Goal: Information Seeking & Learning: Learn about a topic

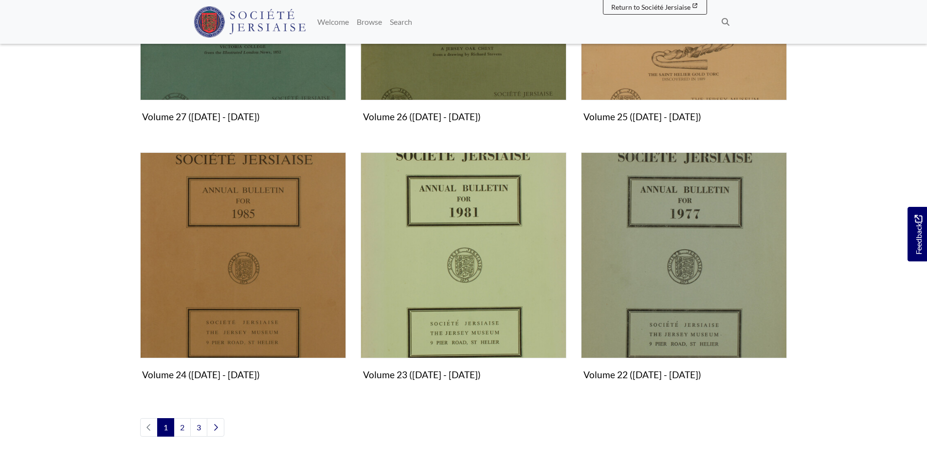
scroll to position [1119, 0]
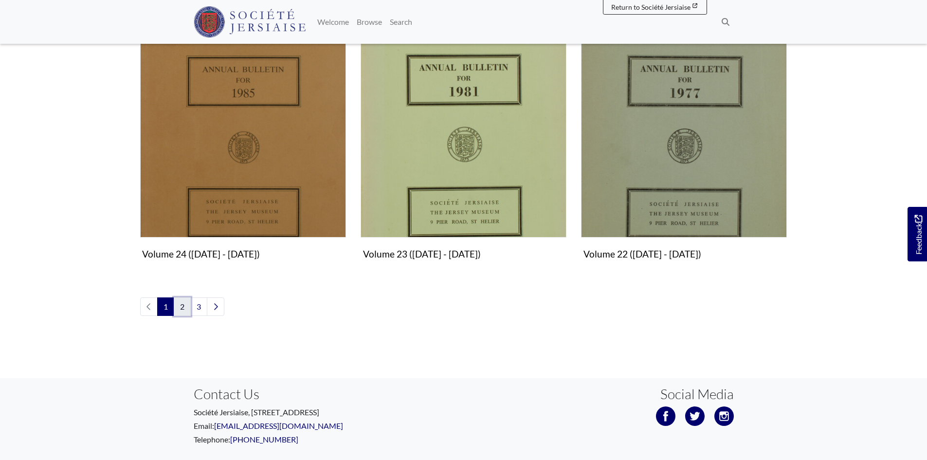
click at [188, 306] on link "2" at bounding box center [182, 306] width 17 height 18
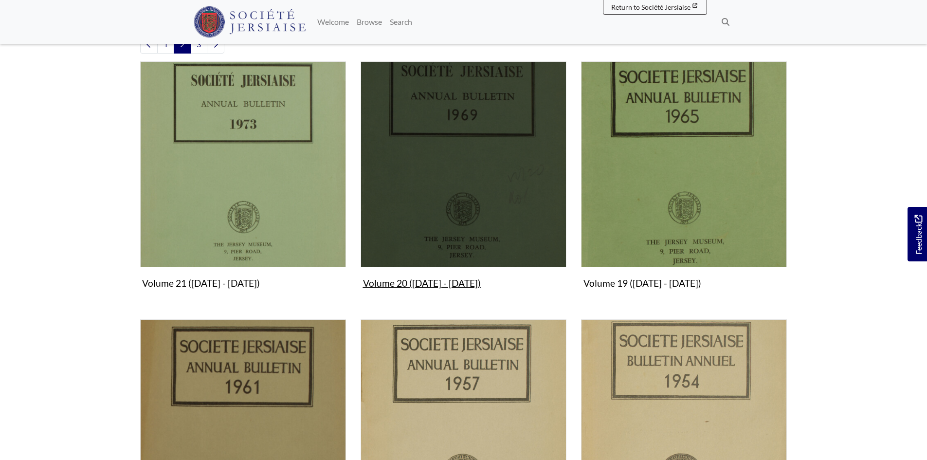
scroll to position [438, 0]
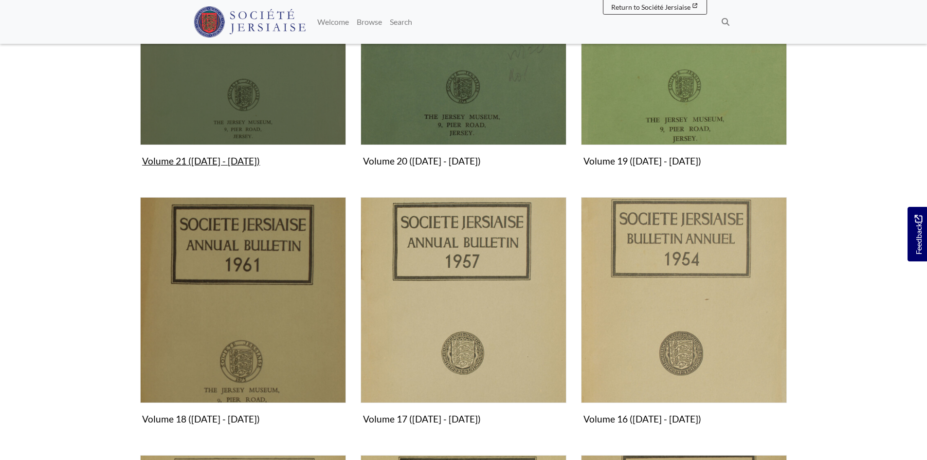
click at [230, 108] on img "Subcollection" at bounding box center [243, 42] width 206 height 206
click at [279, 97] on img "Subcollection" at bounding box center [243, 42] width 206 height 206
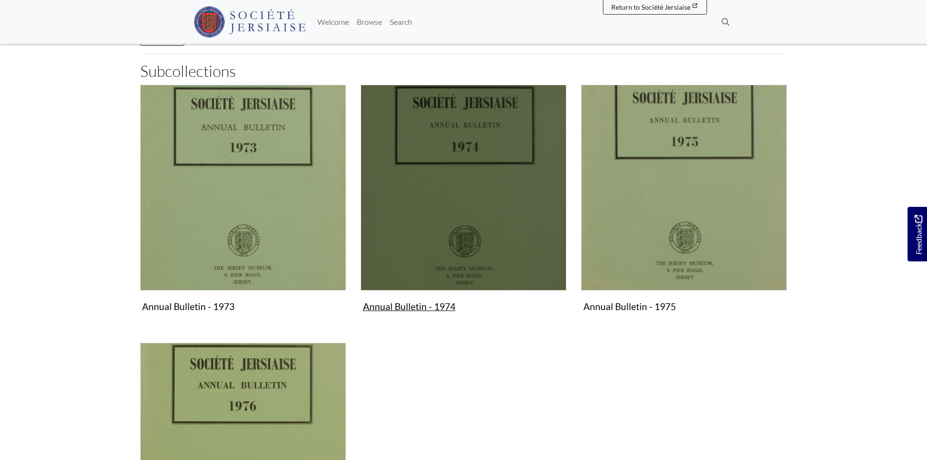
scroll to position [195, 0]
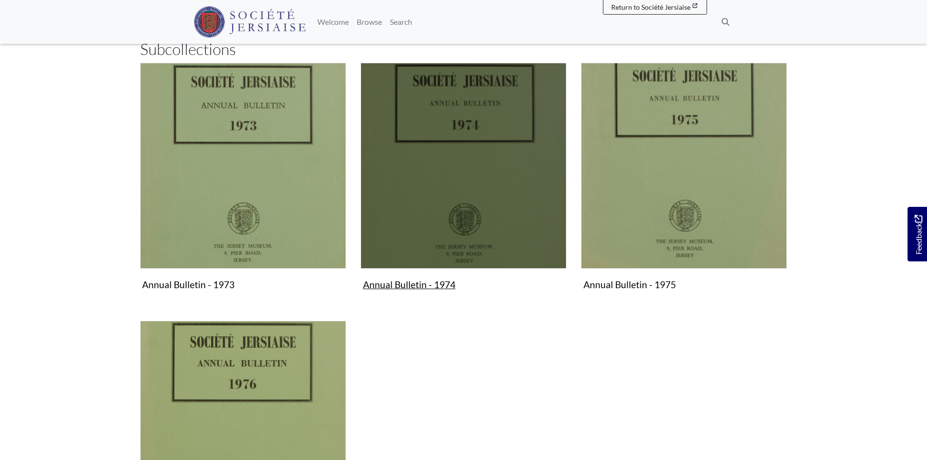
click at [459, 248] on img "Subcollection" at bounding box center [464, 166] width 206 height 206
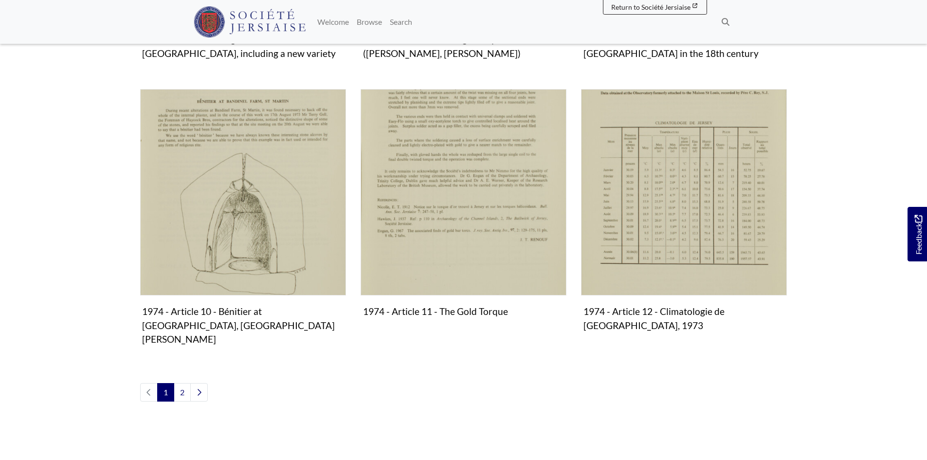
scroll to position [1022, 0]
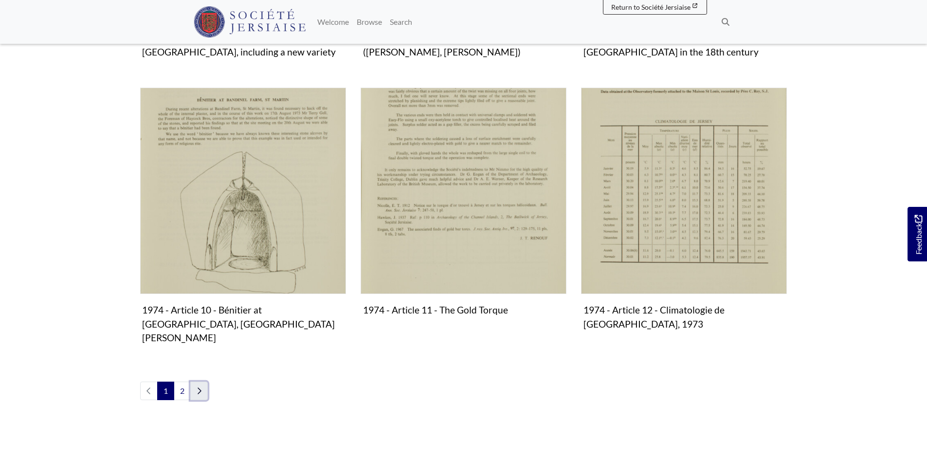
click at [203, 381] on link "Next page" at bounding box center [199, 390] width 18 height 18
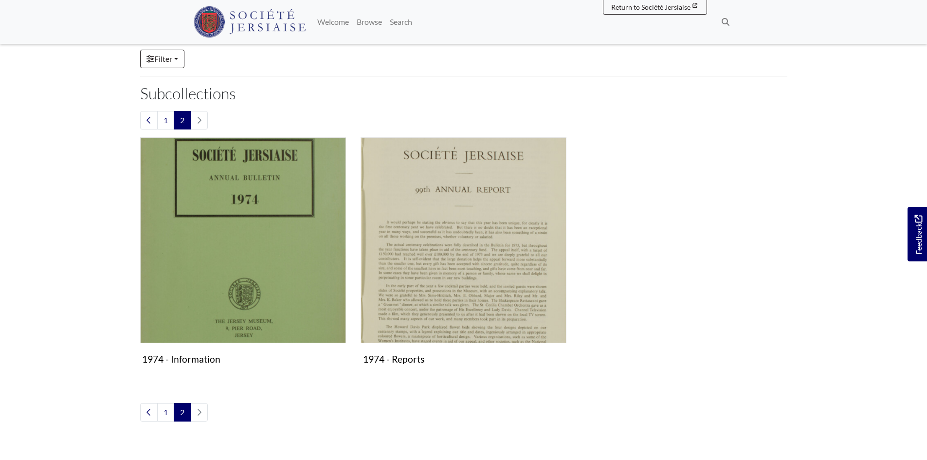
scroll to position [146, 0]
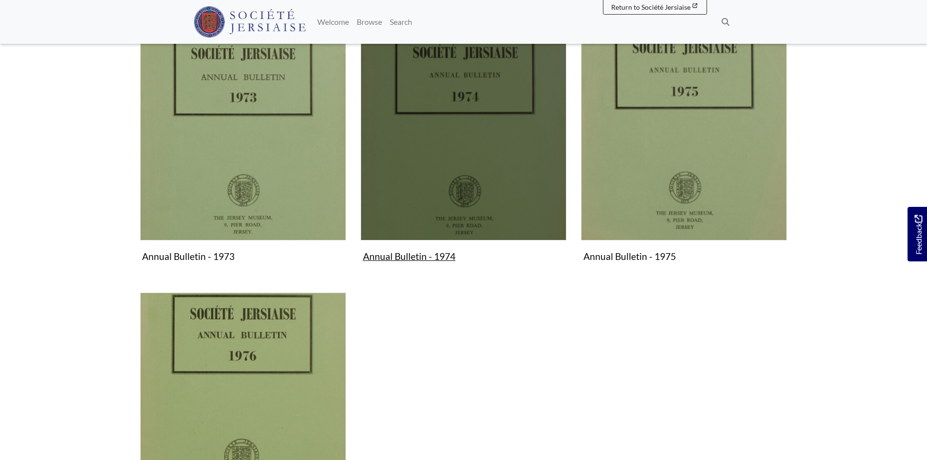
scroll to position [243, 0]
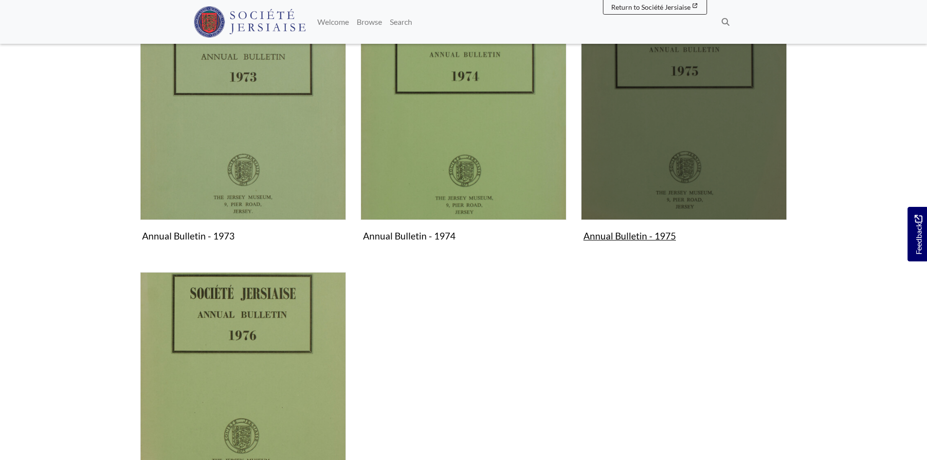
click at [657, 167] on img "Subcollection" at bounding box center [684, 117] width 206 height 206
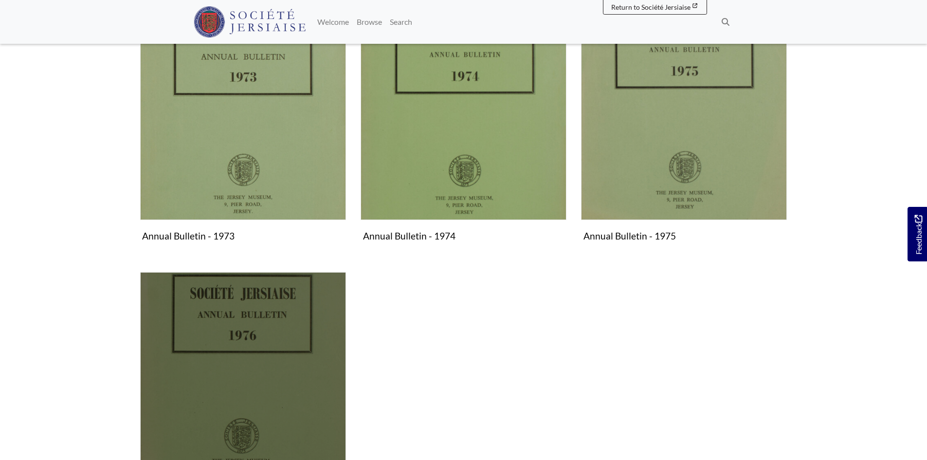
click at [230, 340] on img "Subcollection" at bounding box center [243, 375] width 206 height 206
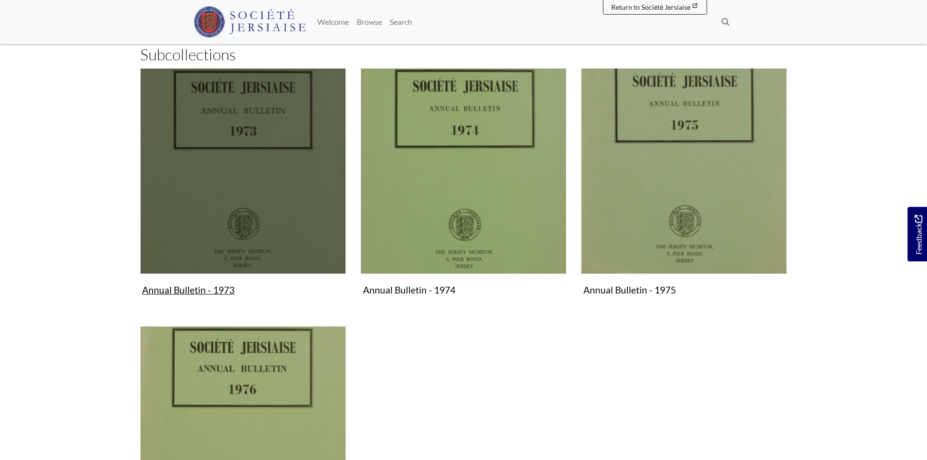
scroll to position [195, 0]
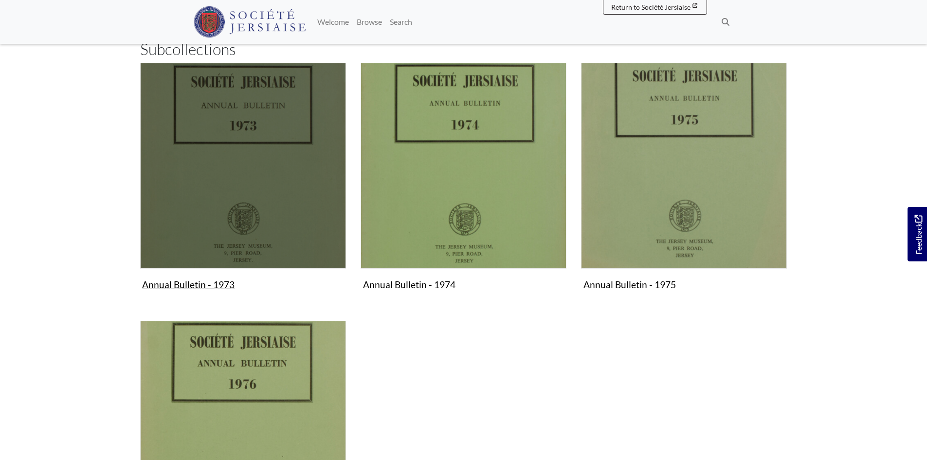
click at [310, 137] on img "Subcollection" at bounding box center [243, 166] width 206 height 206
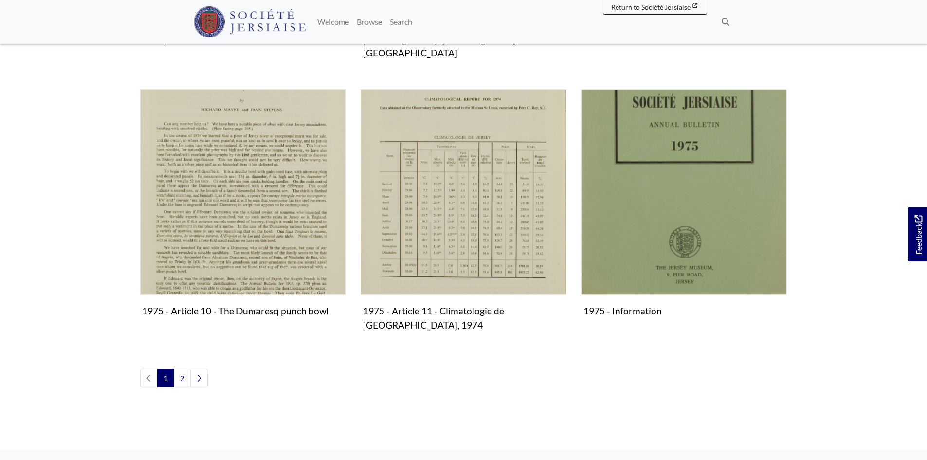
scroll to position [1071, 0]
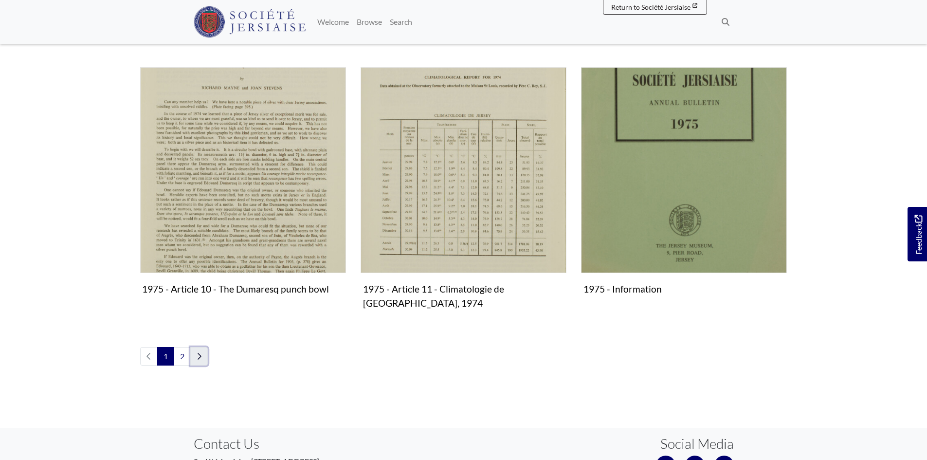
click at [203, 347] on link "Next page" at bounding box center [199, 356] width 18 height 18
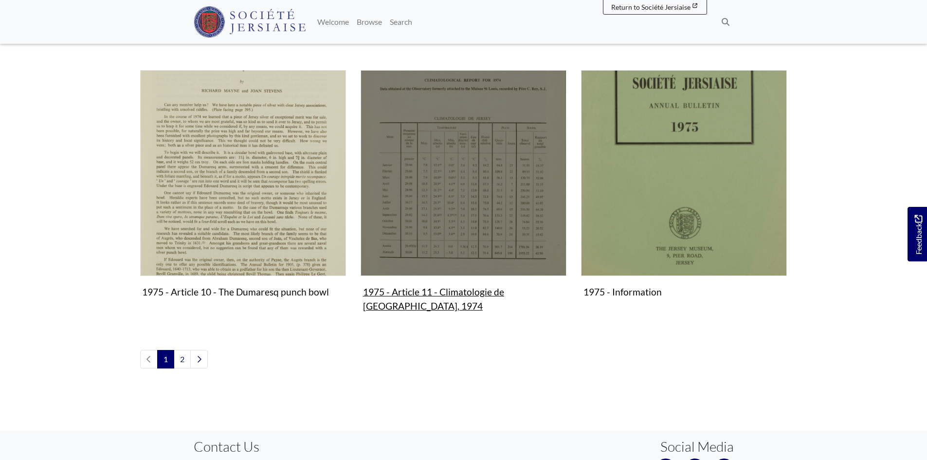
scroll to position [973, 0]
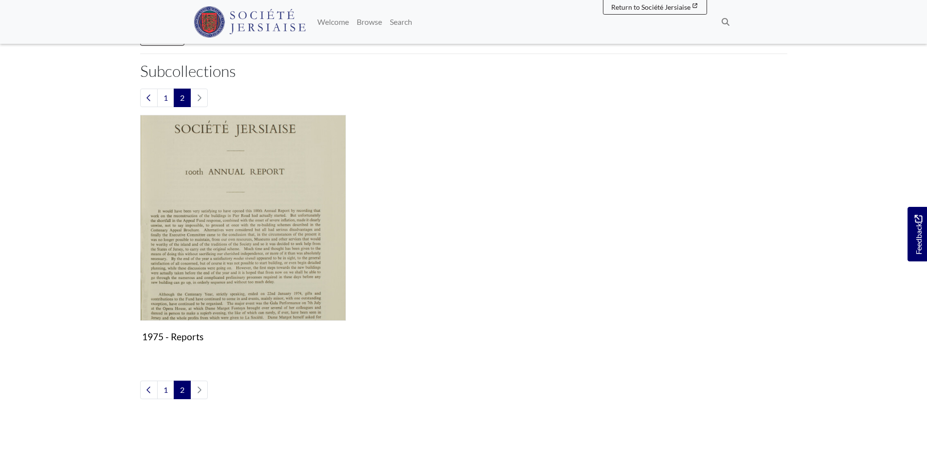
scroll to position [195, 0]
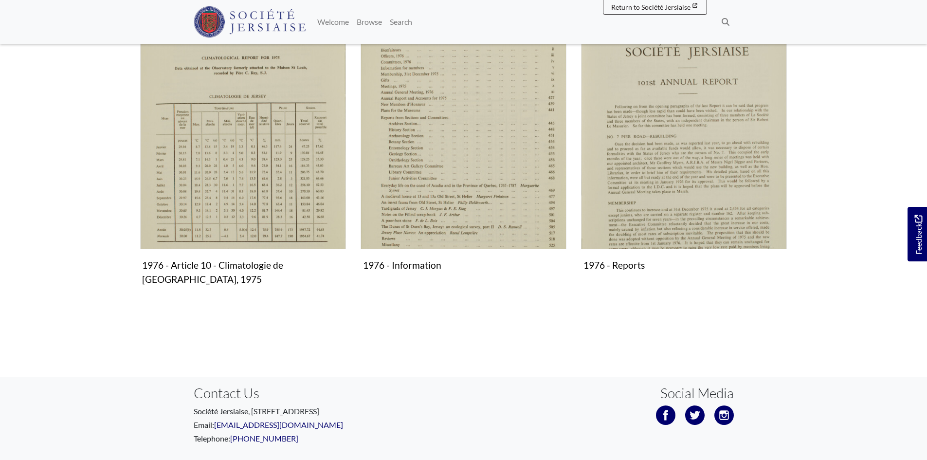
scroll to position [1043, 0]
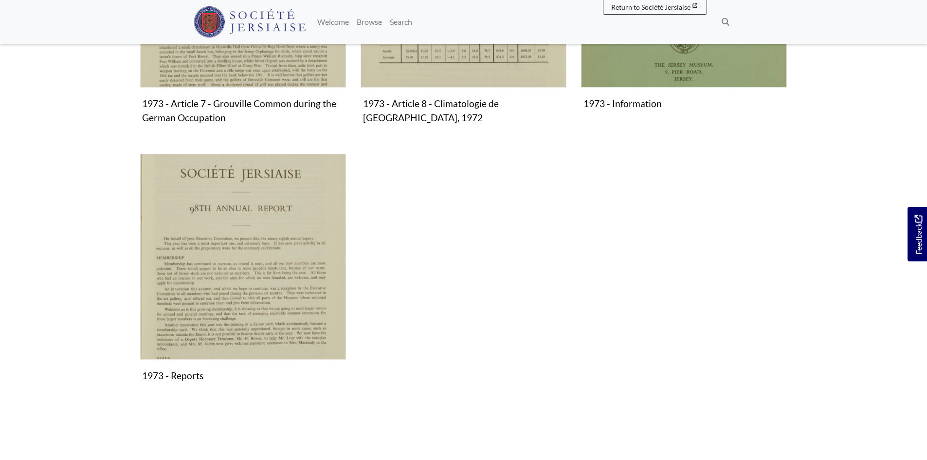
scroll to position [925, 0]
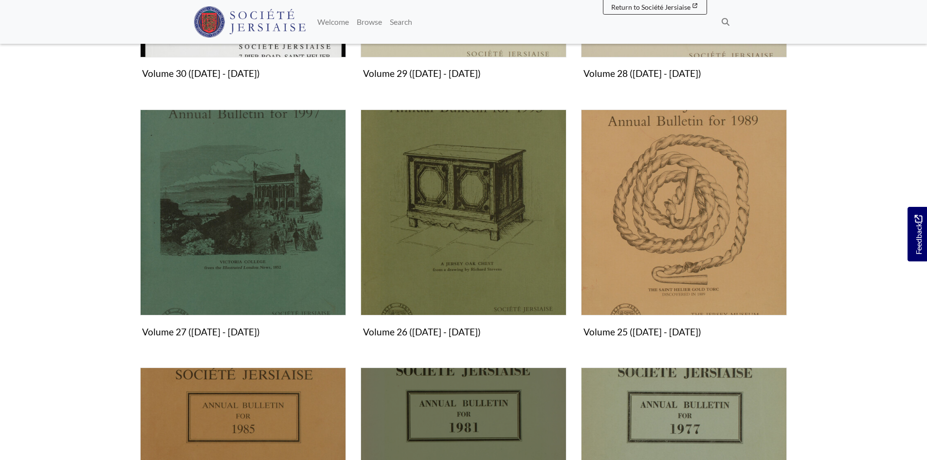
scroll to position [779, 0]
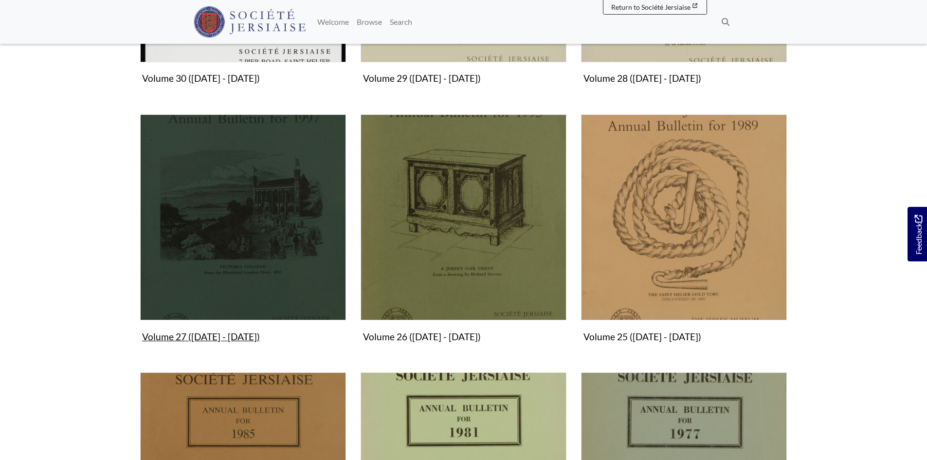
click at [282, 262] on img "Subcollection" at bounding box center [243, 217] width 206 height 206
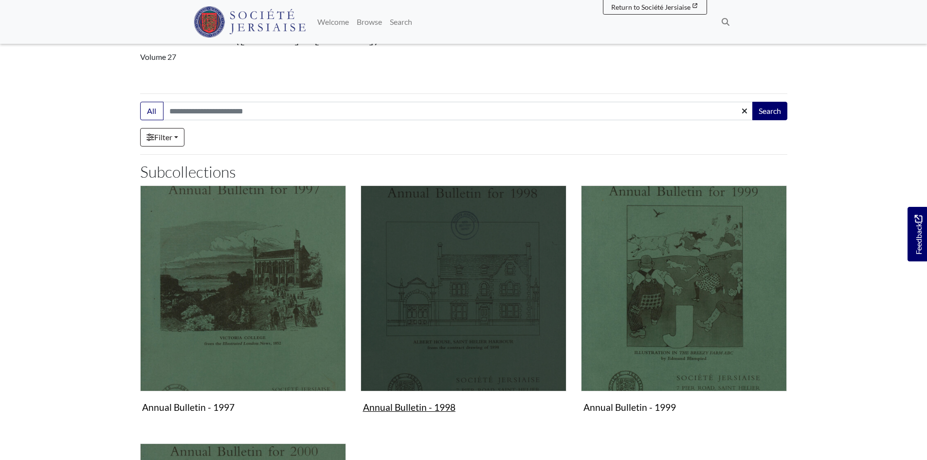
scroll to position [146, 0]
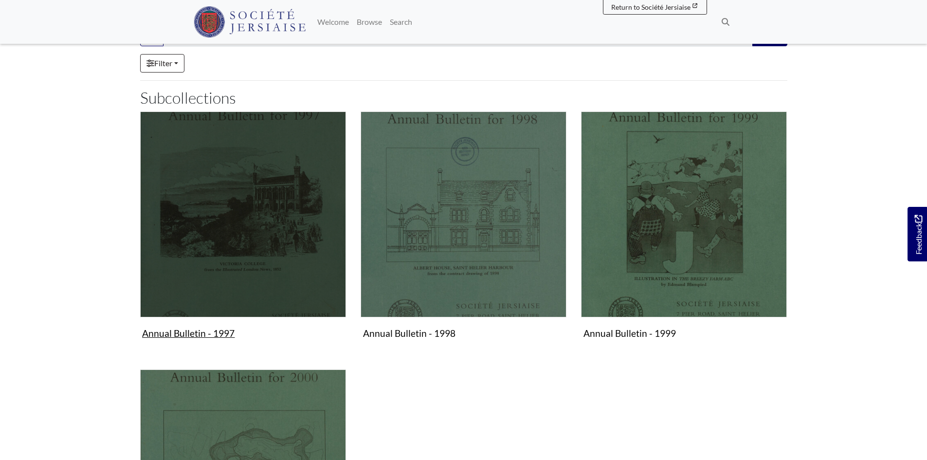
click at [256, 281] on img "Subcollection" at bounding box center [243, 214] width 206 height 206
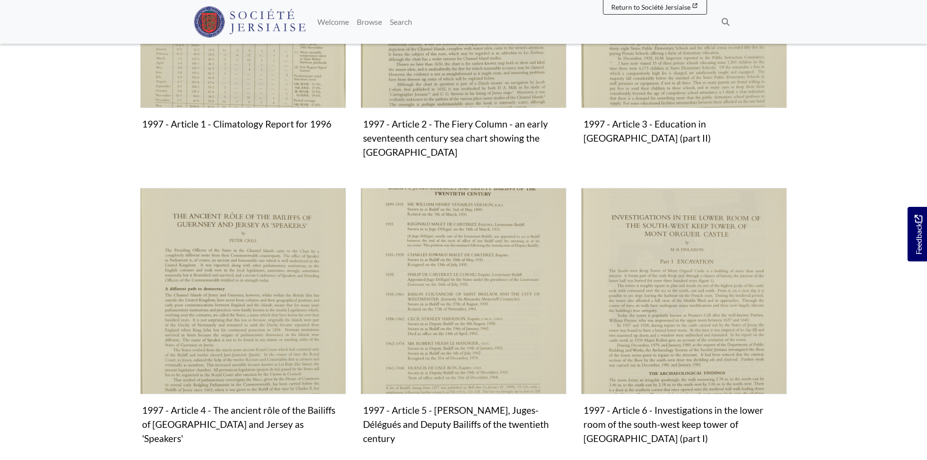
scroll to position [389, 0]
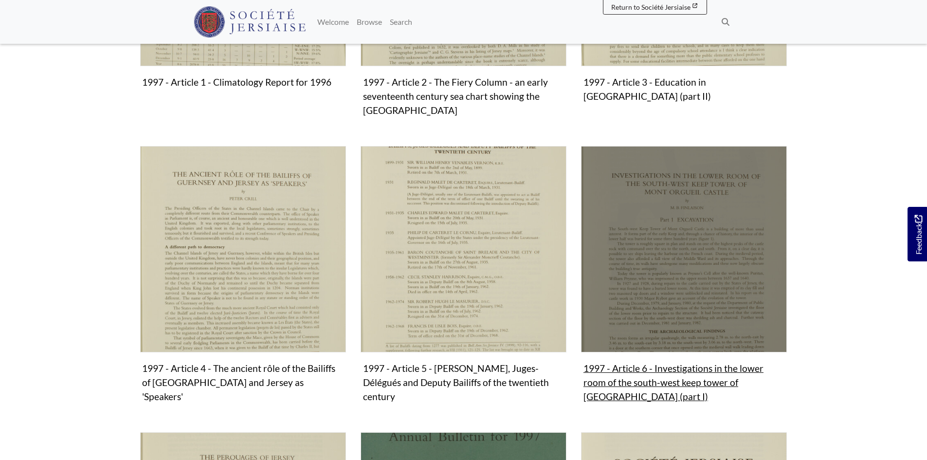
click at [738, 304] on img "Subcollection" at bounding box center [684, 249] width 206 height 206
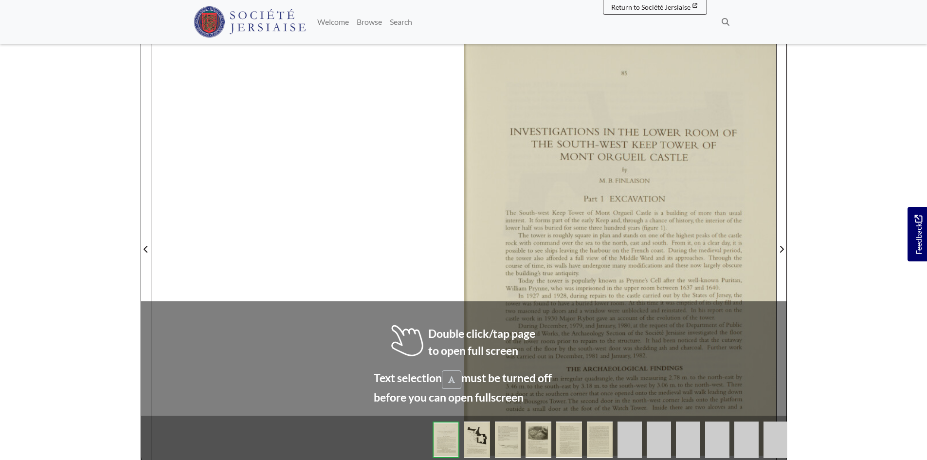
scroll to position [146, 0]
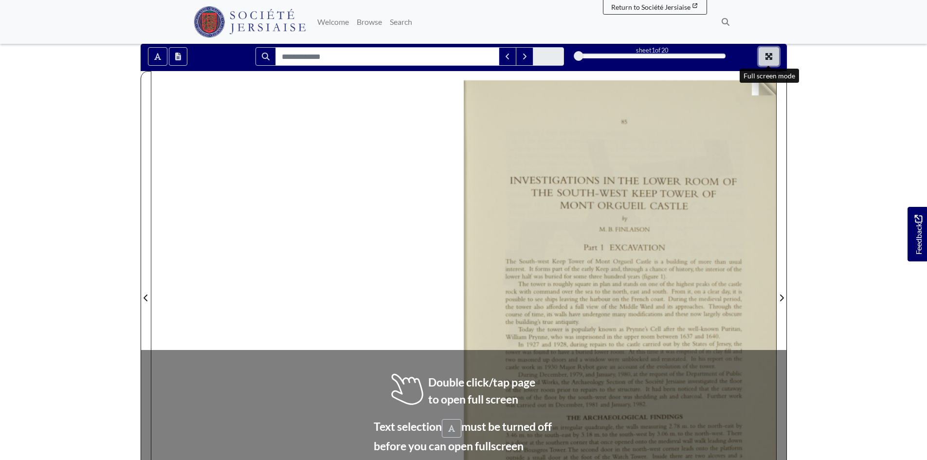
click at [768, 55] on icon "Full screen mode" at bounding box center [768, 56] width 7 height 7
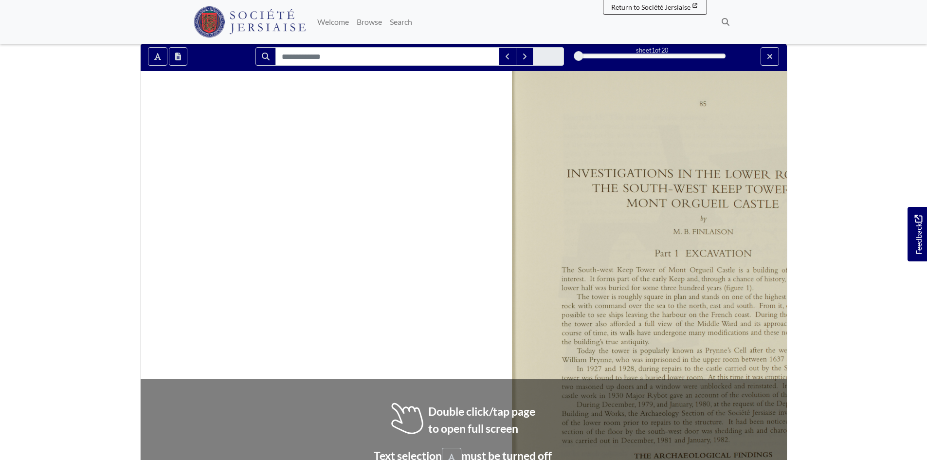
scroll to position [0, 0]
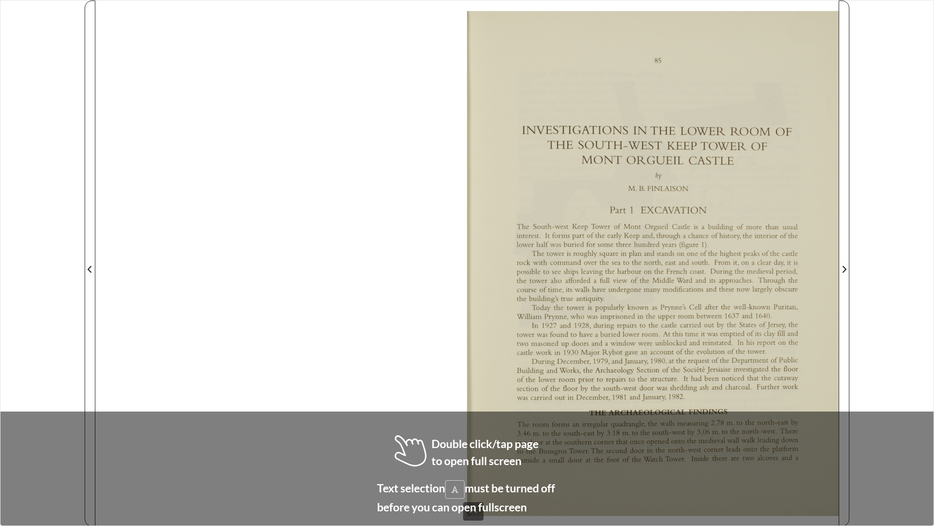
click at [734, 250] on div at bounding box center [653, 263] width 372 height 526
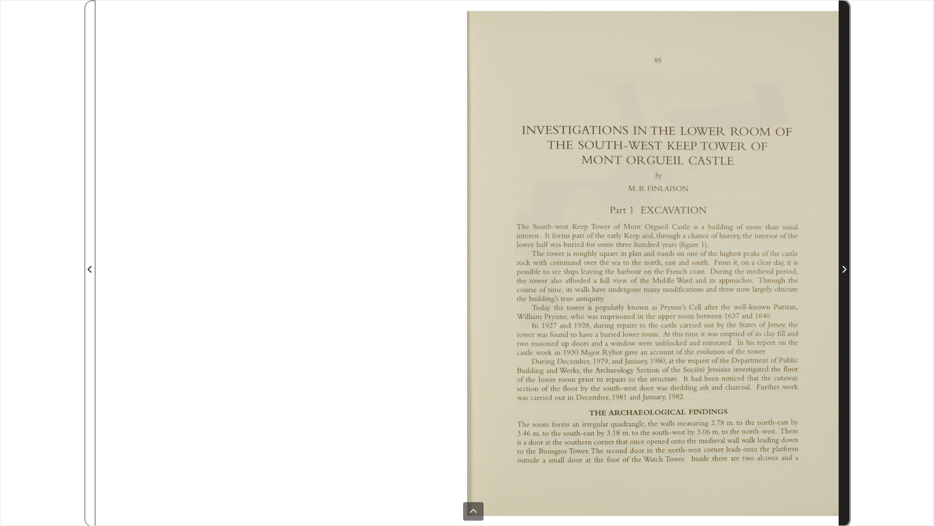
click at [846, 270] on icon "Next Page" at bounding box center [845, 269] width 4 height 7
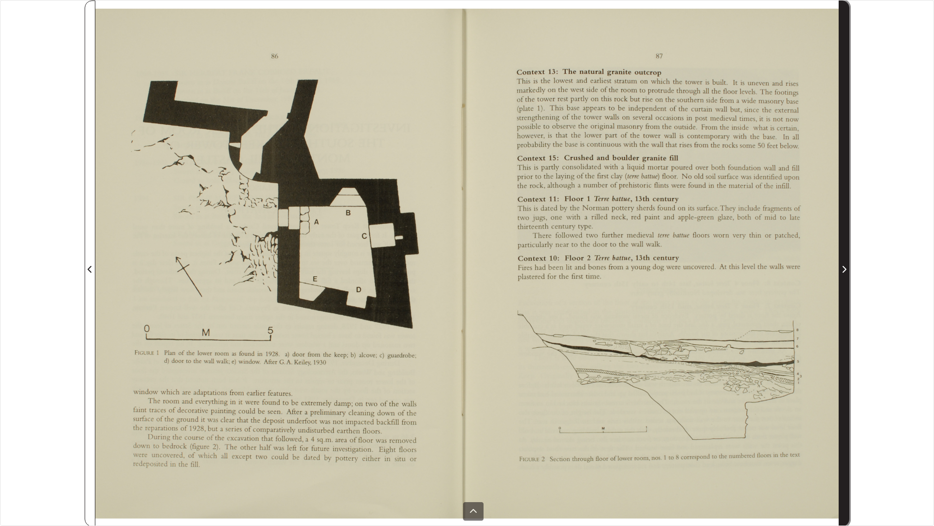
click at [846, 270] on icon "Next Page" at bounding box center [845, 269] width 4 height 7
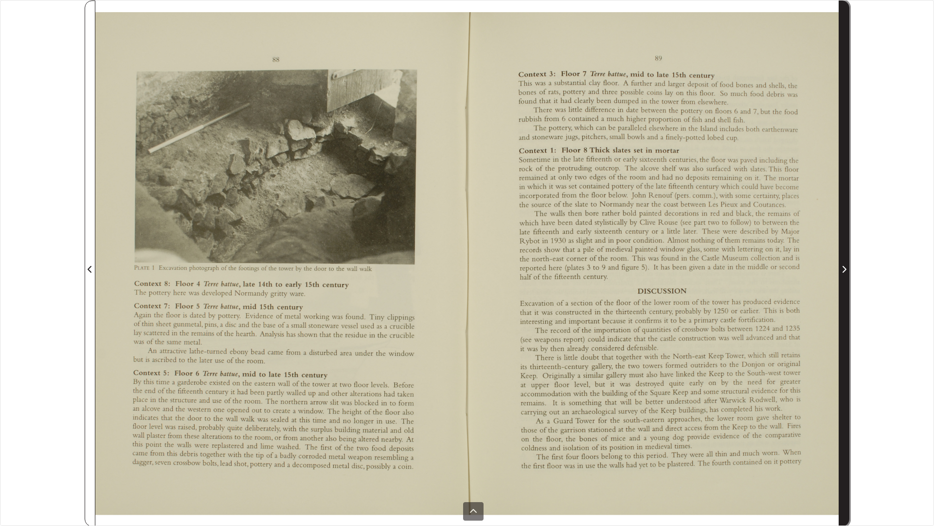
click at [846, 270] on icon "Next Page" at bounding box center [845, 269] width 4 height 7
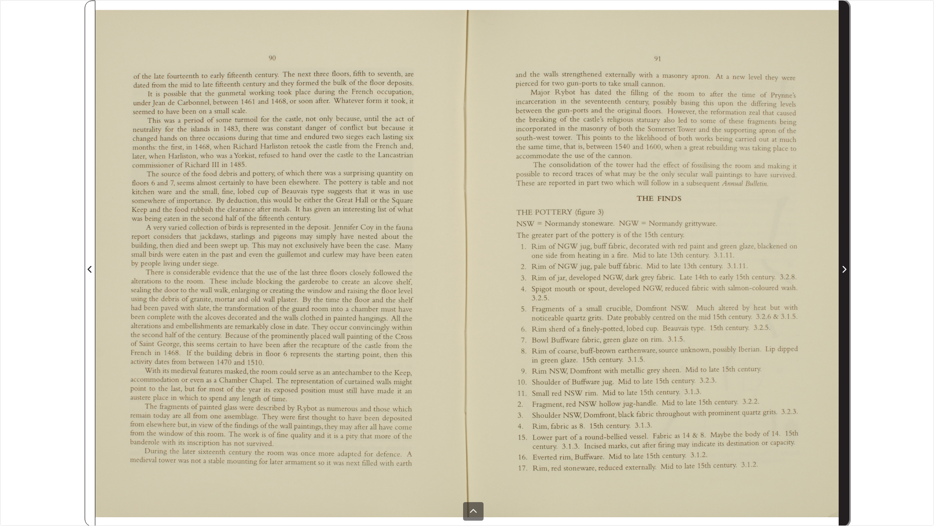
click at [846, 270] on icon "Next Page" at bounding box center [845, 269] width 4 height 7
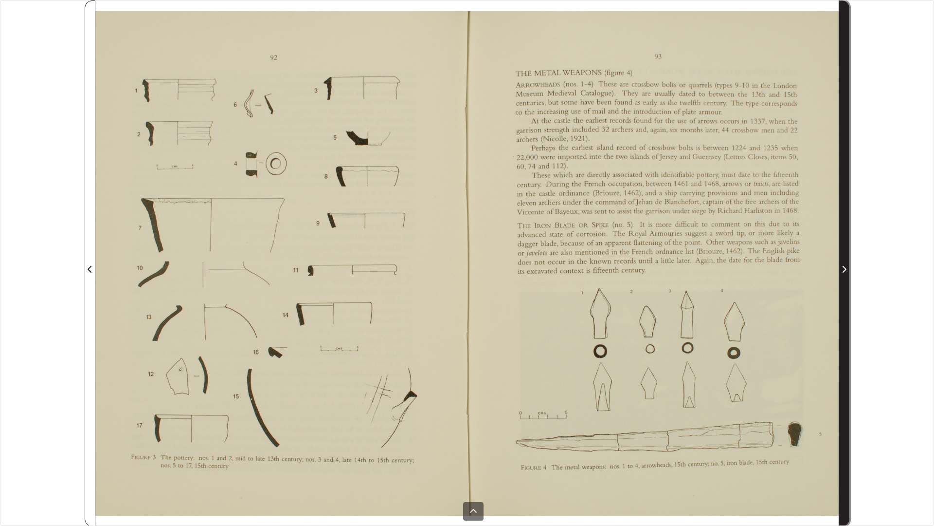
click at [846, 270] on icon "Next Page" at bounding box center [845, 269] width 4 height 7
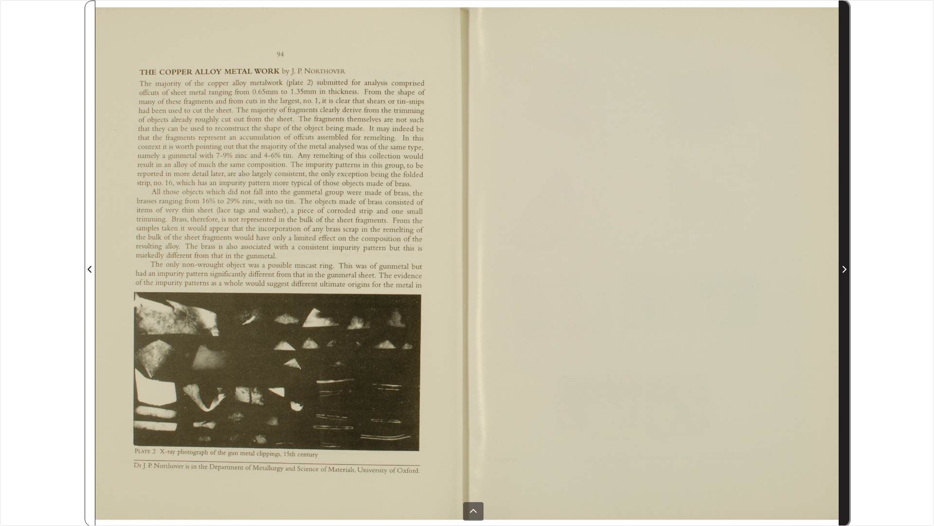
click at [846, 270] on icon "Next Page" at bounding box center [845, 269] width 4 height 7
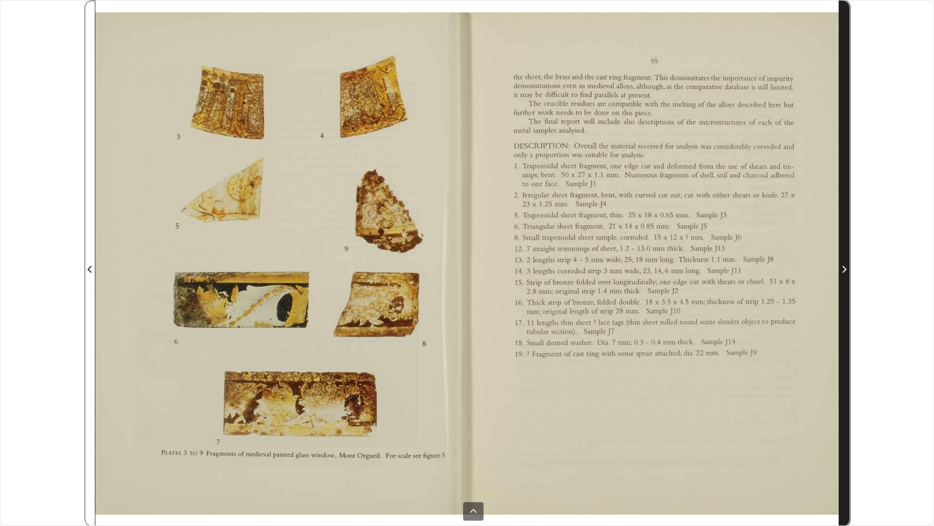
click at [846, 270] on icon "Next Page" at bounding box center [845, 269] width 4 height 7
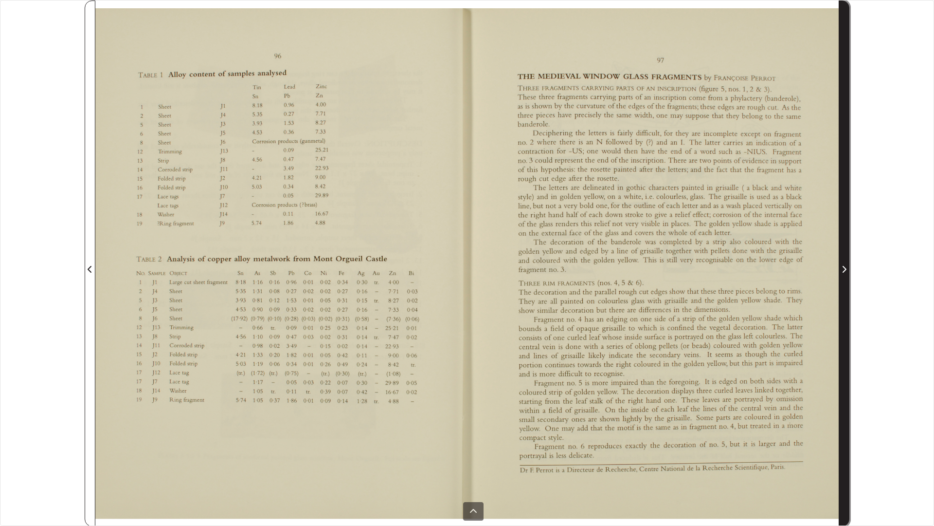
click at [846, 270] on icon "Next Page" at bounding box center [845, 269] width 4 height 7
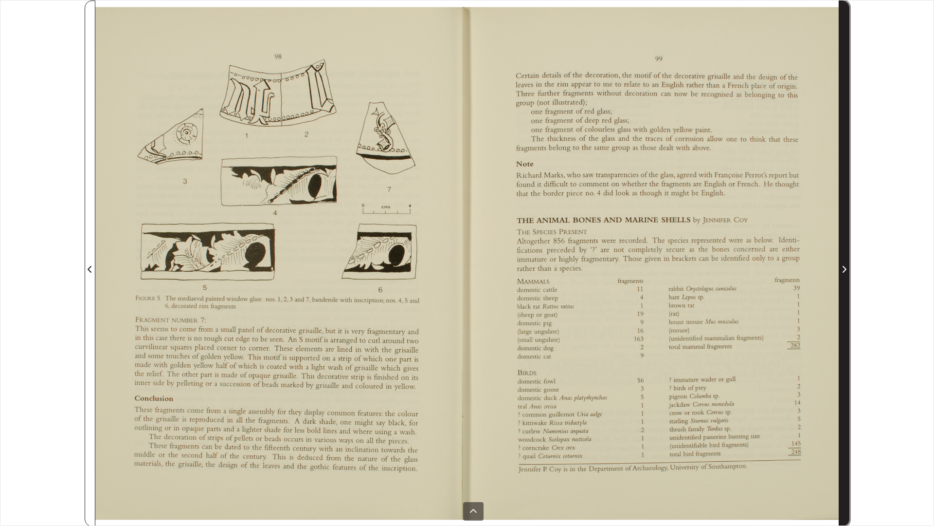
click at [846, 270] on icon "Next Page" at bounding box center [845, 269] width 4 height 7
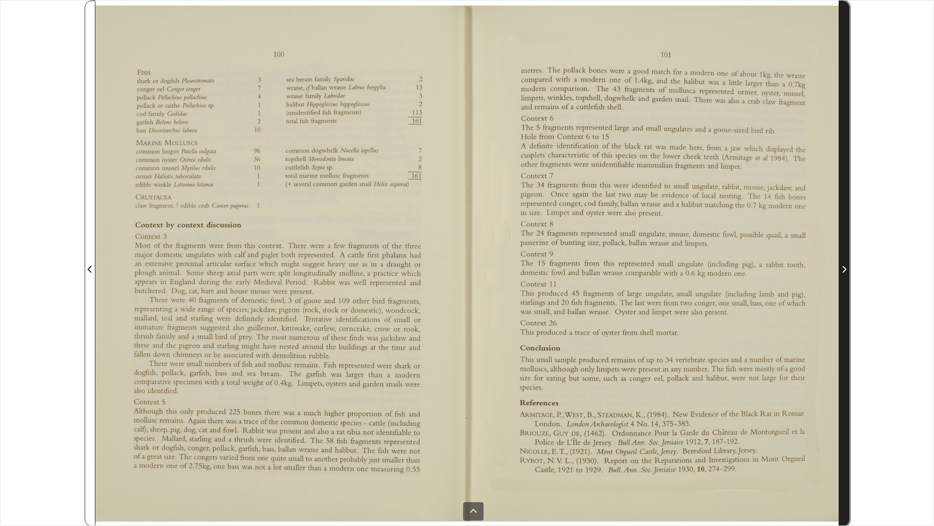
click at [846, 270] on icon "Next Page" at bounding box center [845, 269] width 4 height 7
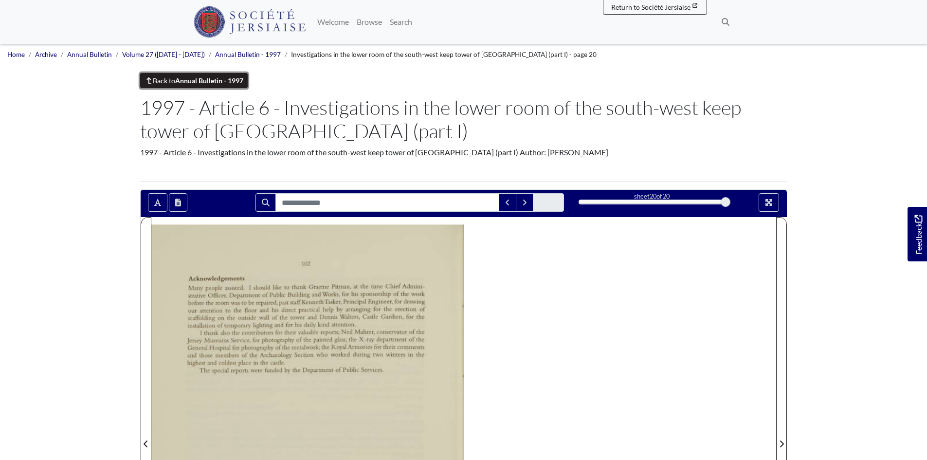
click at [166, 81] on link "Back to Annual Bulletin - 1997" at bounding box center [194, 80] width 108 height 15
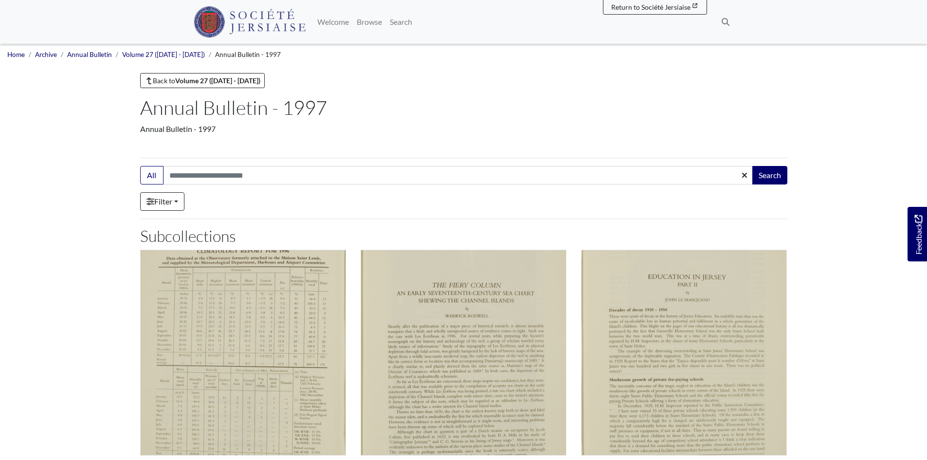
click at [100, 59] on li "Annual Bulletin" at bounding box center [84, 55] width 55 height 10
click at [100, 55] on link "Annual Bulletin" at bounding box center [89, 55] width 45 height 8
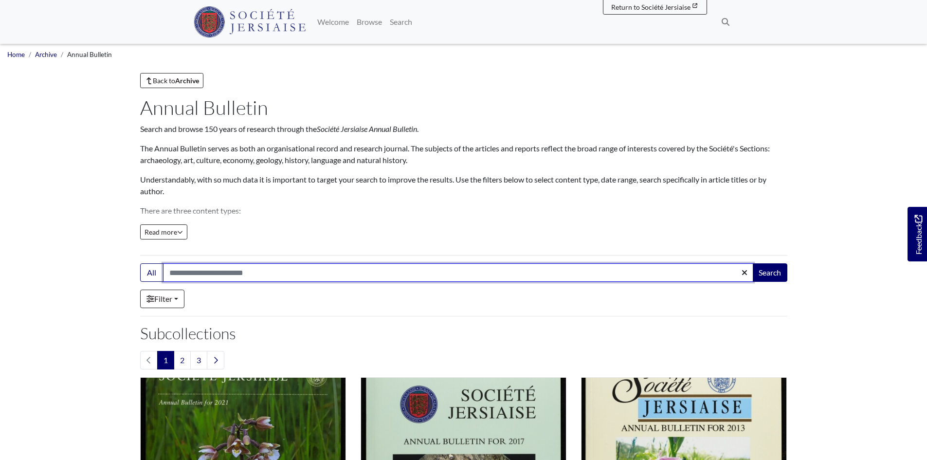
click at [222, 275] on input "Search:" at bounding box center [458, 272] width 590 height 18
type input "**********"
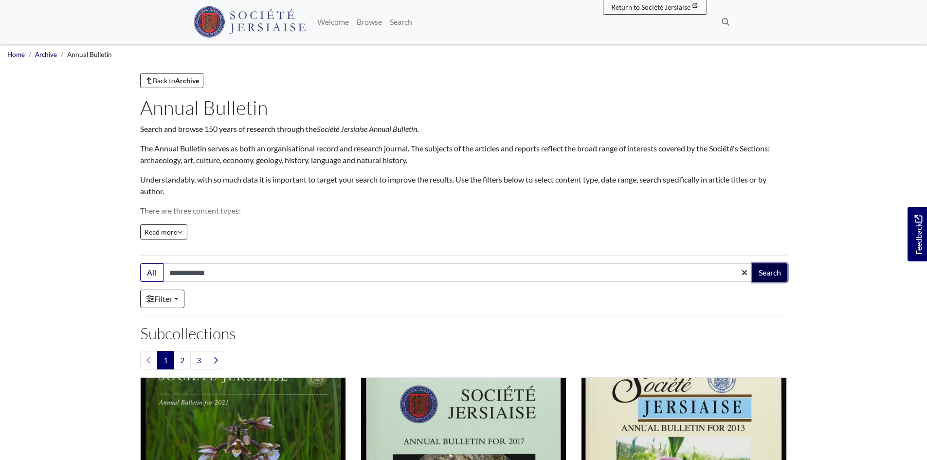
click at [783, 271] on button "Search" at bounding box center [769, 272] width 35 height 18
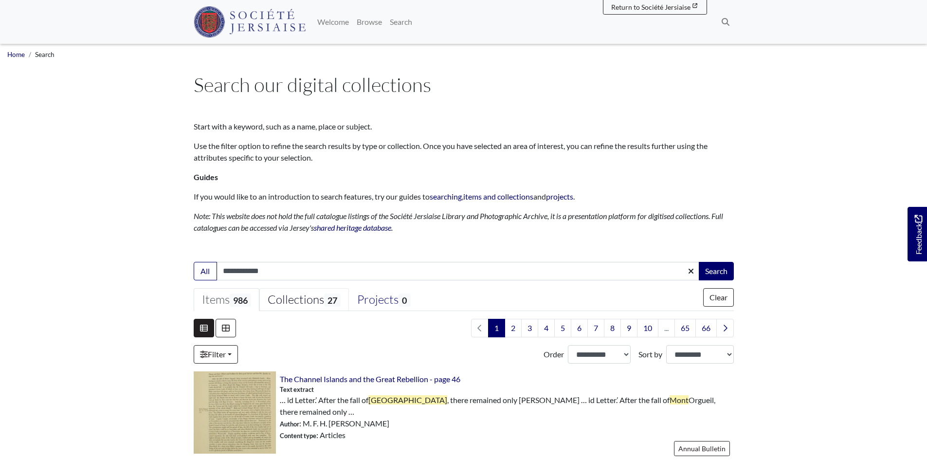
click at [320, 295] on div "Collections 27" at bounding box center [304, 299] width 73 height 15
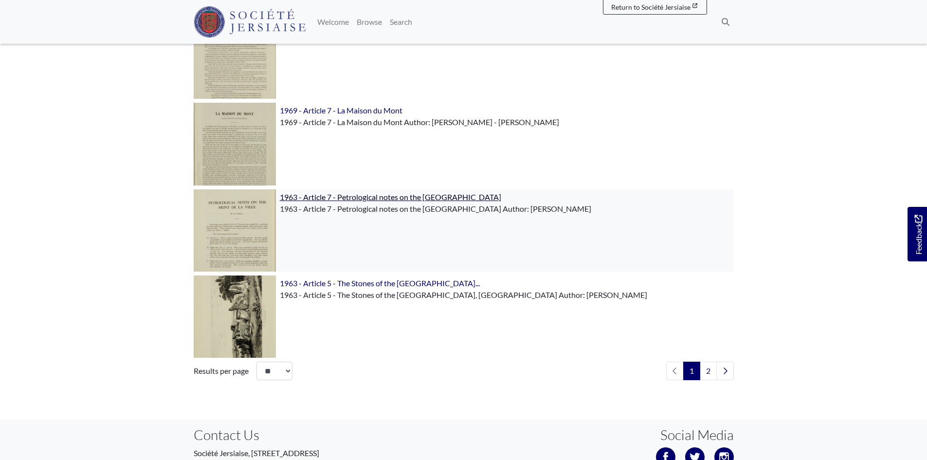
scroll to position [1314, 0]
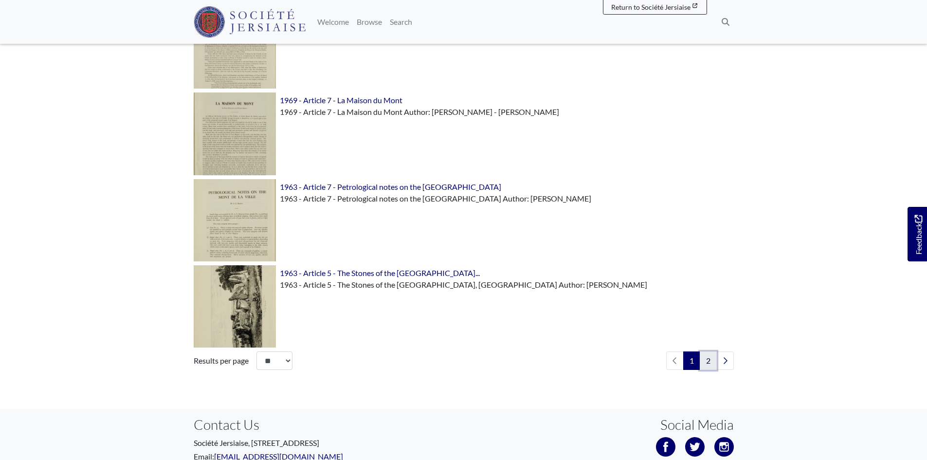
click at [707, 360] on link "2" at bounding box center [708, 360] width 17 height 18
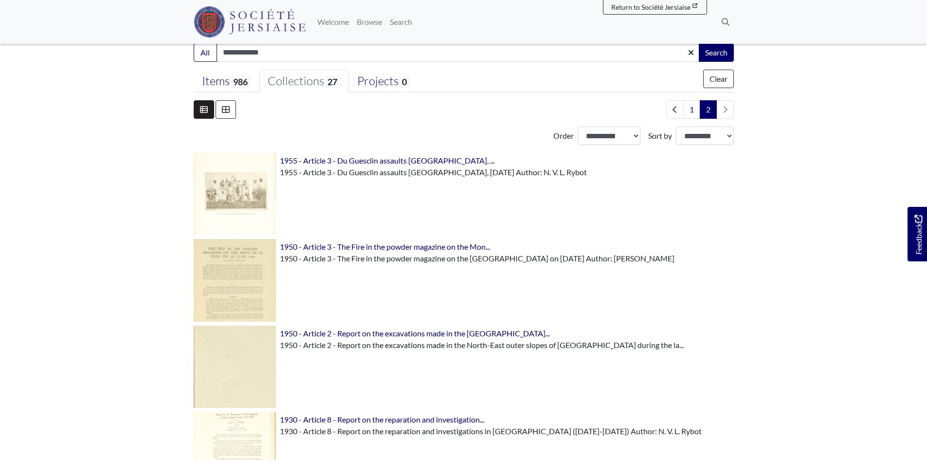
scroll to position [195, 0]
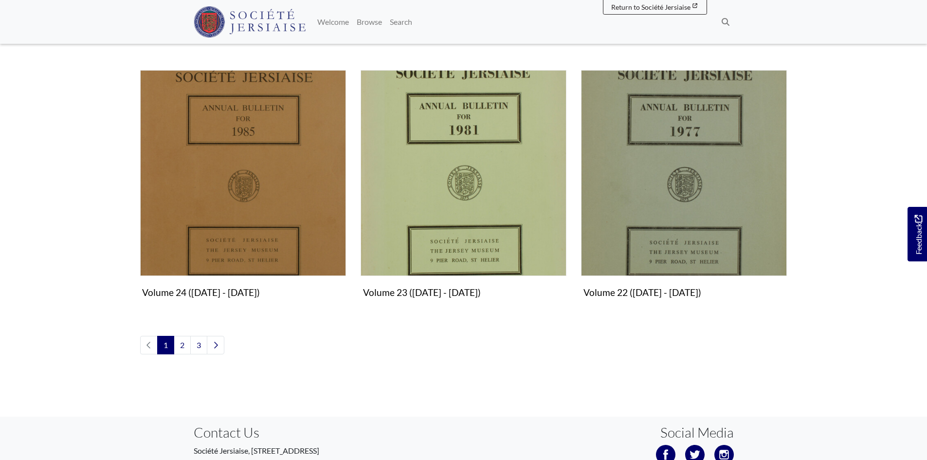
scroll to position [1168, 0]
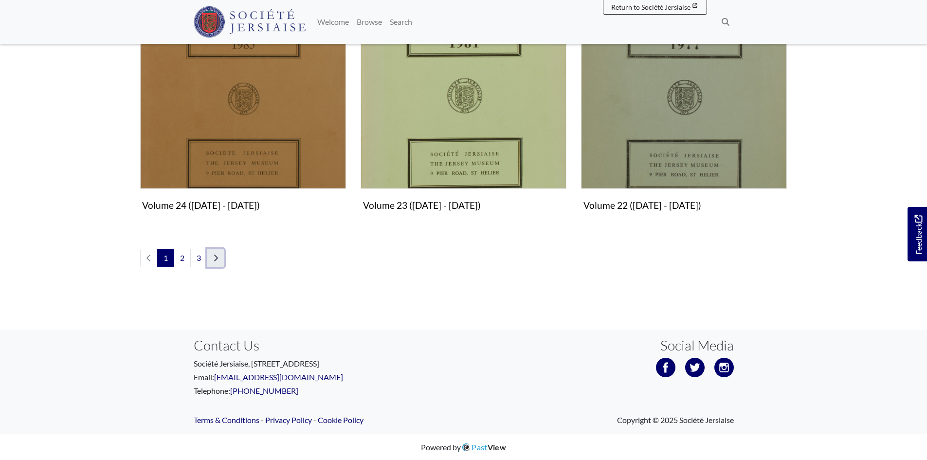
click at [215, 262] on link "Next page" at bounding box center [216, 258] width 18 height 18
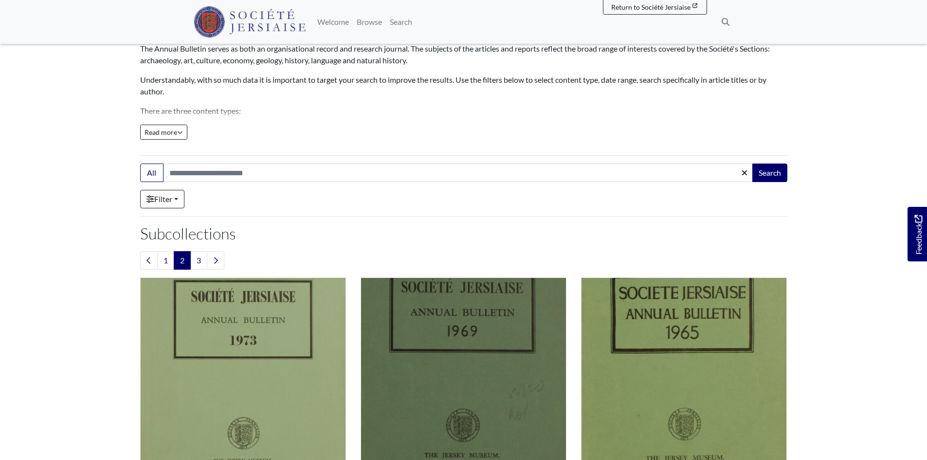
scroll to position [292, 0]
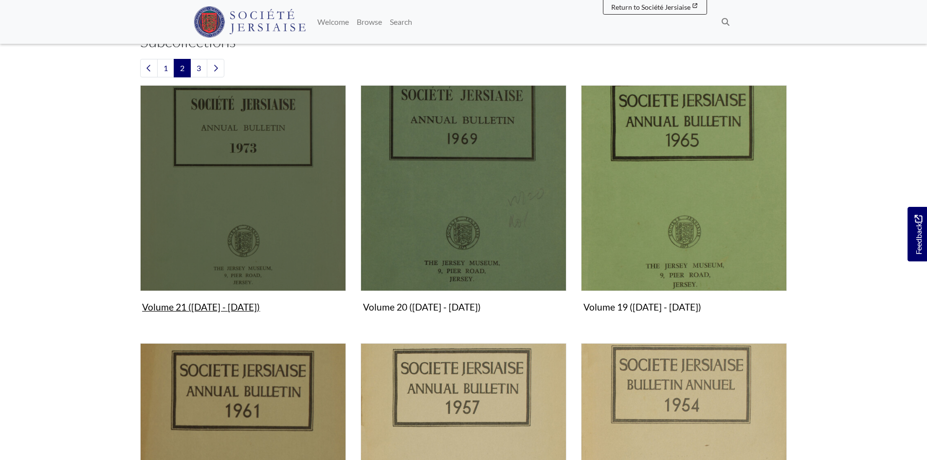
click at [180, 248] on img "Subcollection" at bounding box center [243, 188] width 206 height 206
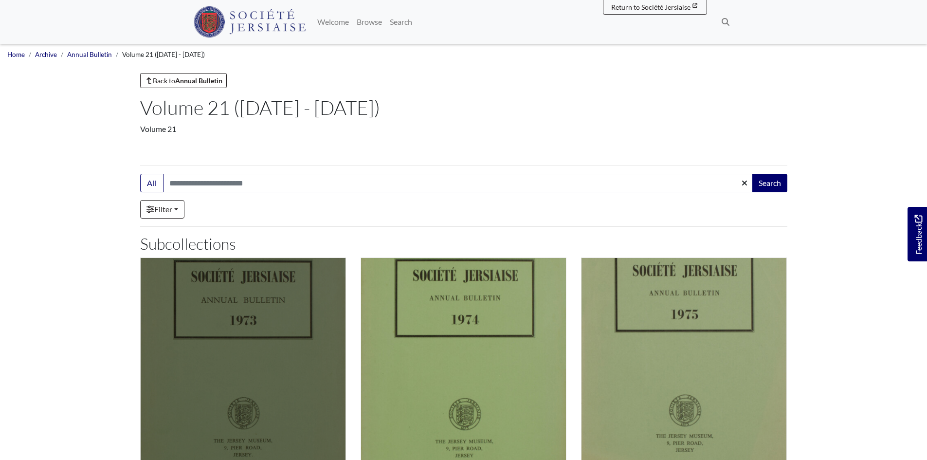
scroll to position [146, 0]
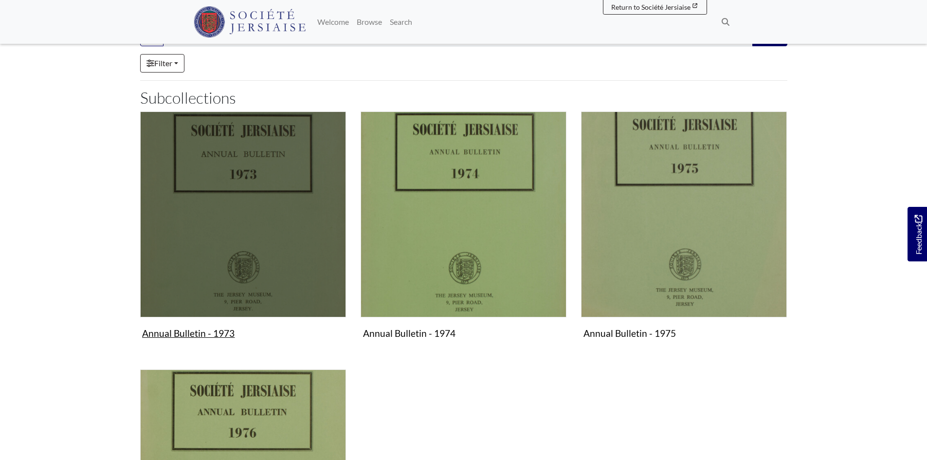
click at [278, 266] on img "Subcollection" at bounding box center [243, 214] width 206 height 206
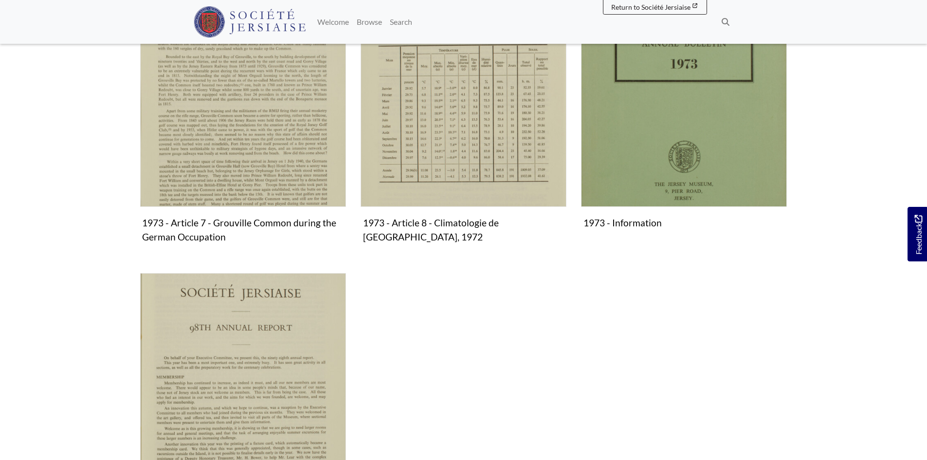
scroll to position [925, 0]
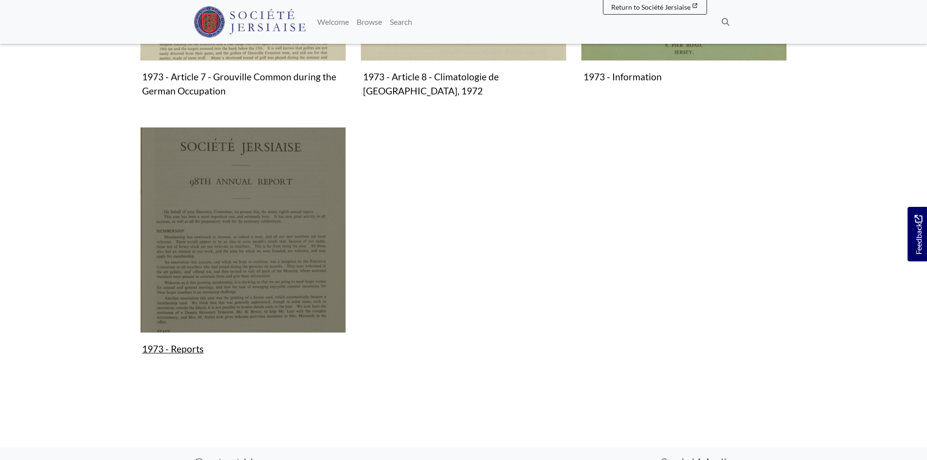
click at [218, 284] on img "Subcollection" at bounding box center [243, 230] width 206 height 206
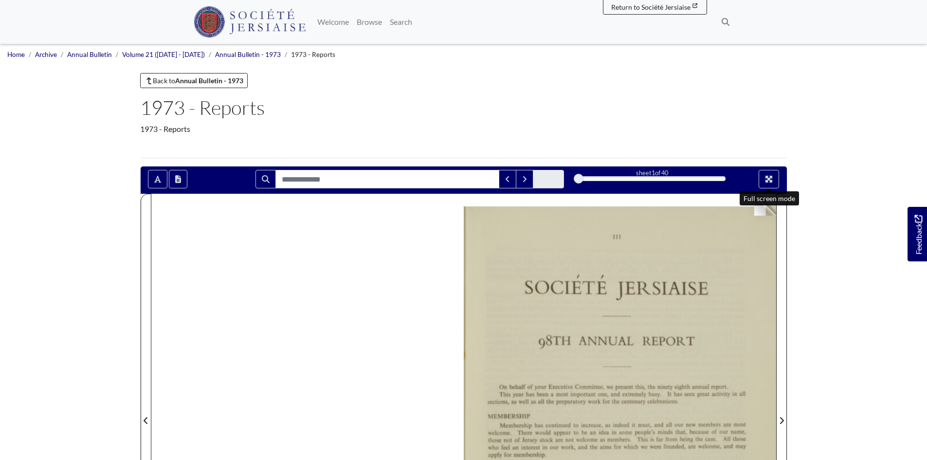
click at [782, 175] on div at bounding box center [760, 179] width 54 height 18
click at [767, 178] on icon "Full screen mode" at bounding box center [768, 179] width 7 height 7
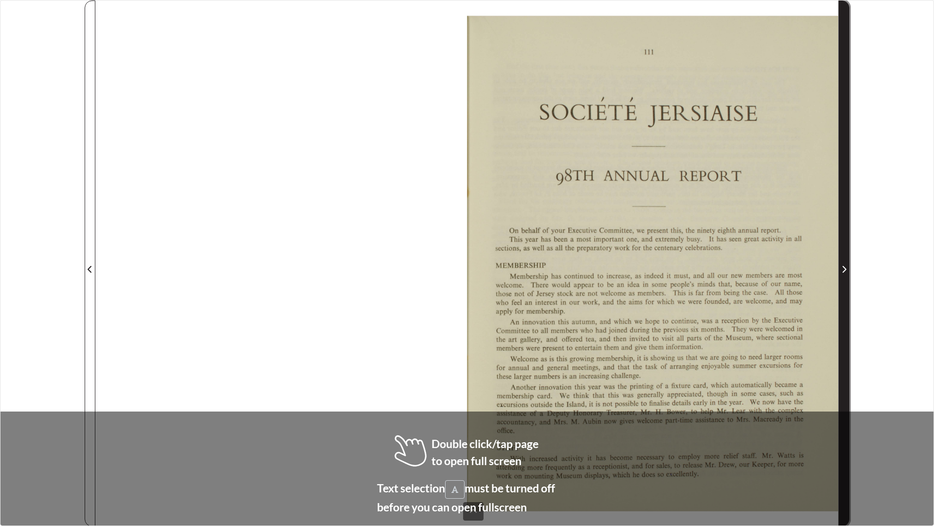
click at [840, 247] on span "Next Page" at bounding box center [844, 263] width 10 height 525
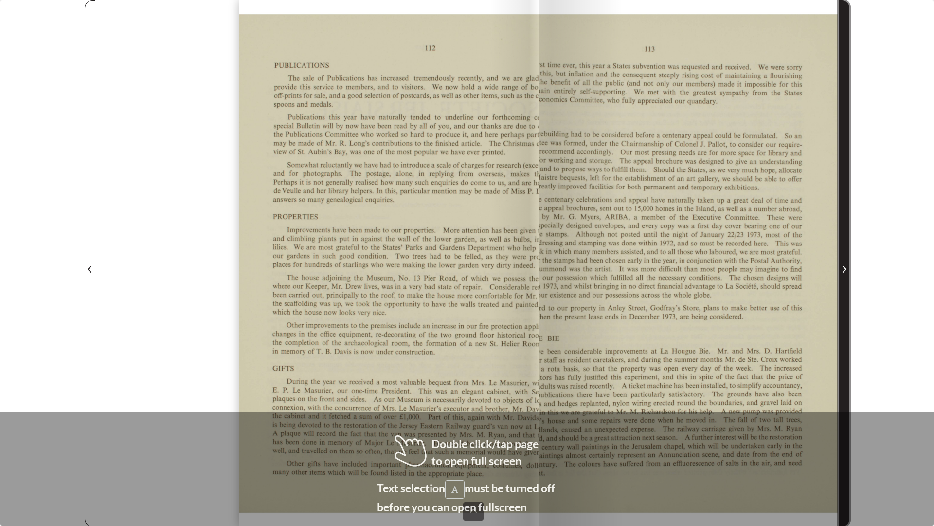
click at [840, 247] on span "Next Page" at bounding box center [844, 263] width 10 height 525
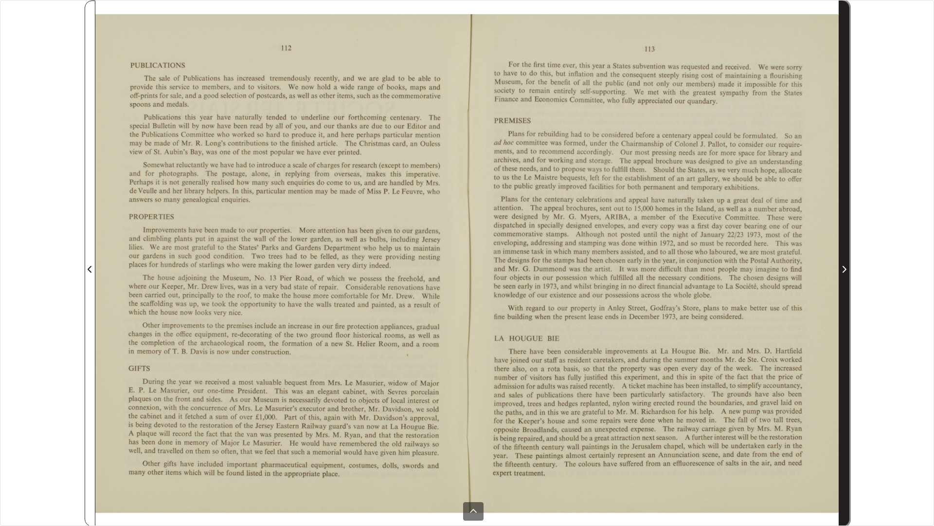
click at [840, 247] on span "Next Page" at bounding box center [844, 263] width 10 height 525
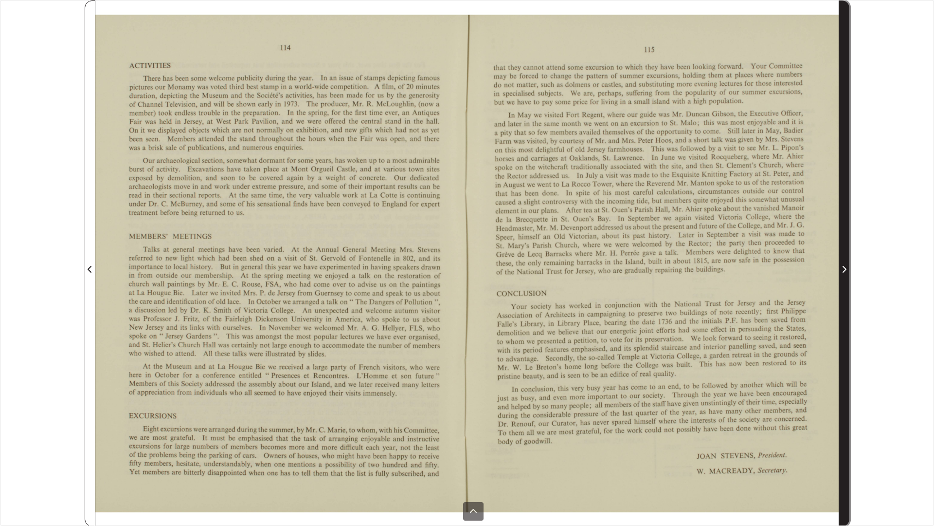
click at [840, 247] on span "Next Page" at bounding box center [844, 263] width 10 height 525
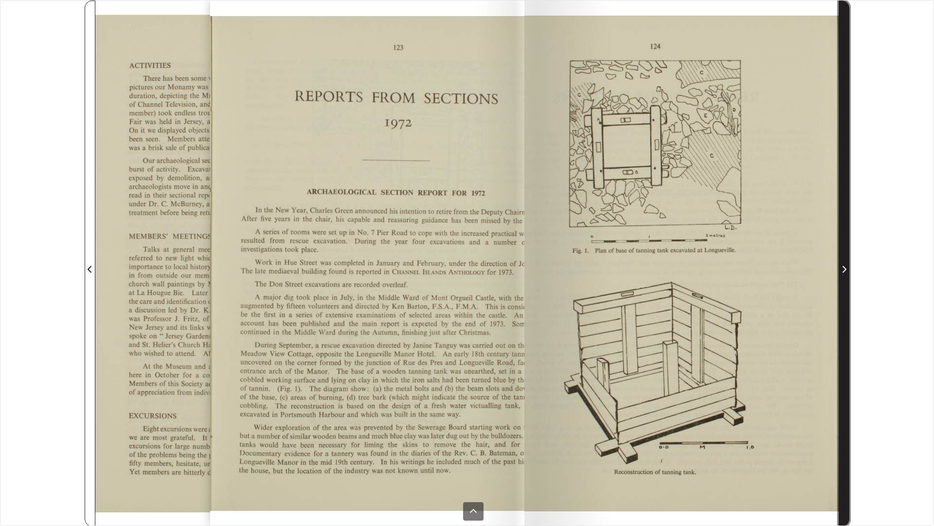
click at [840, 247] on span "Next Page" at bounding box center [844, 263] width 10 height 525
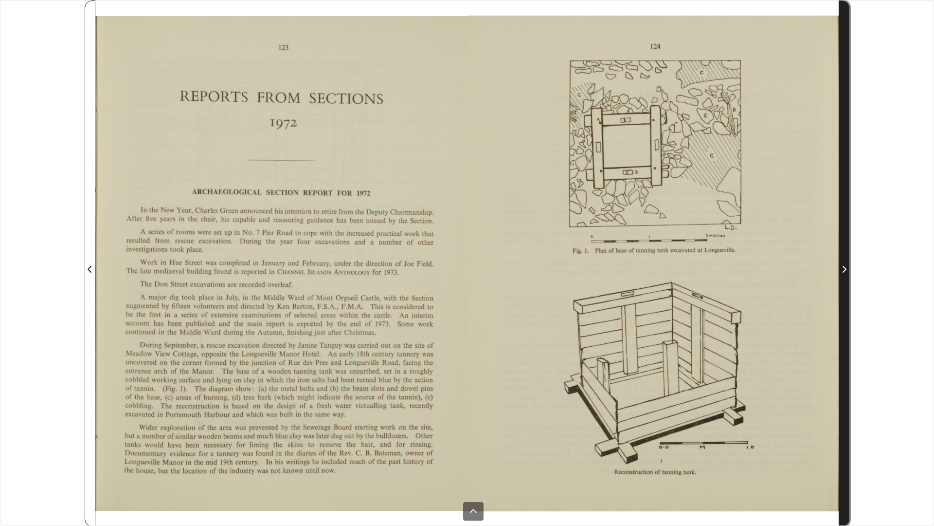
click at [840, 247] on span "Next Page" at bounding box center [844, 263] width 10 height 525
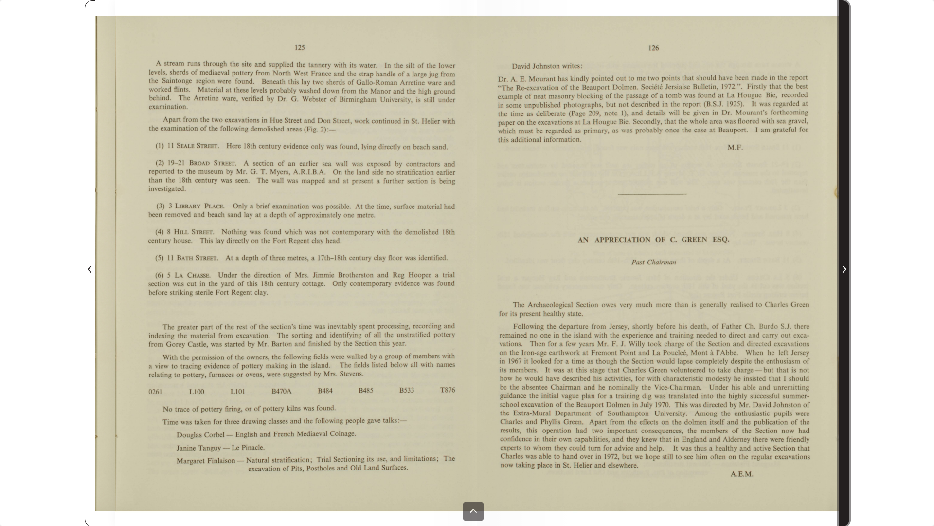
click at [840, 247] on span "Next Page" at bounding box center [844, 263] width 10 height 525
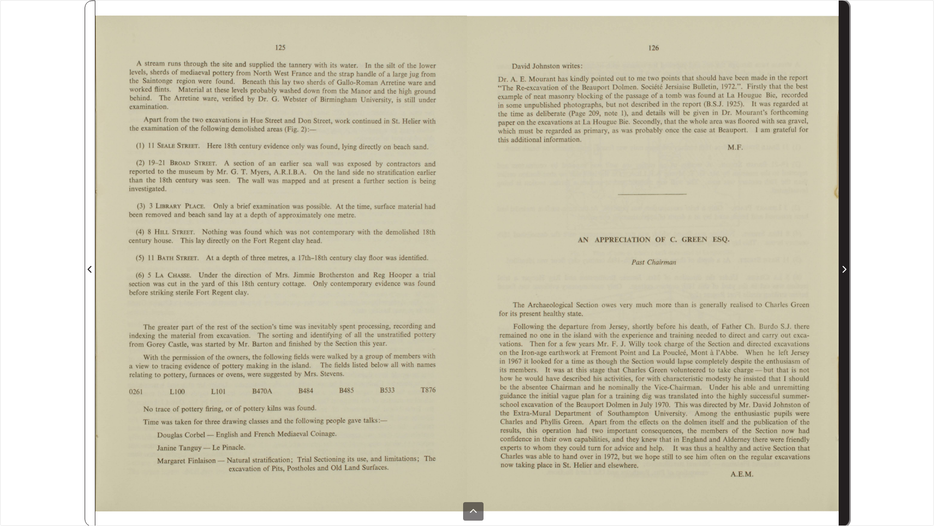
click at [840, 247] on span "Next Page" at bounding box center [844, 263] width 10 height 525
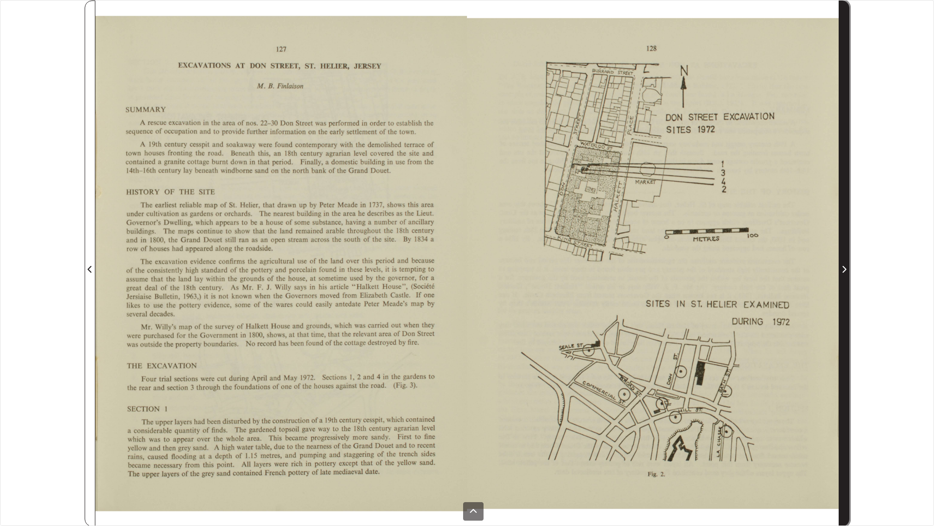
click at [840, 247] on span "Next Page" at bounding box center [844, 263] width 10 height 525
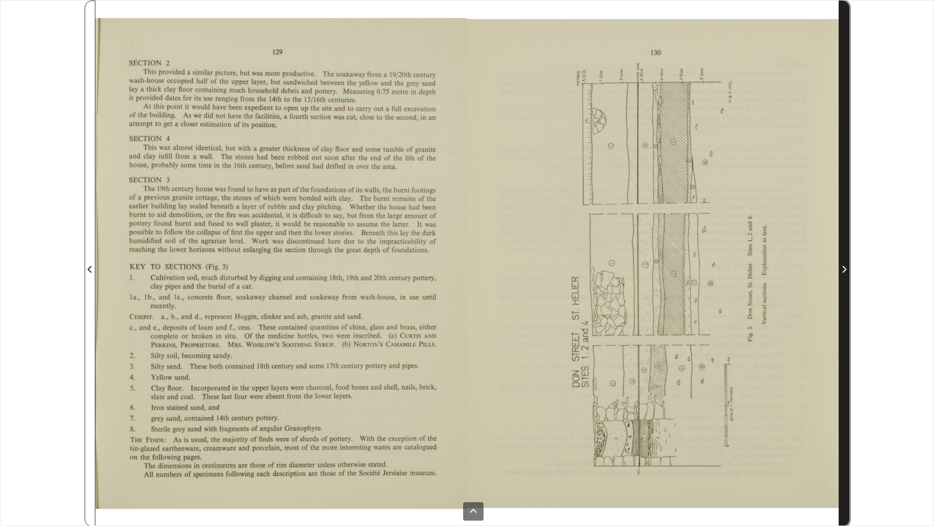
click at [840, 247] on span "Next Page" at bounding box center [844, 263] width 10 height 525
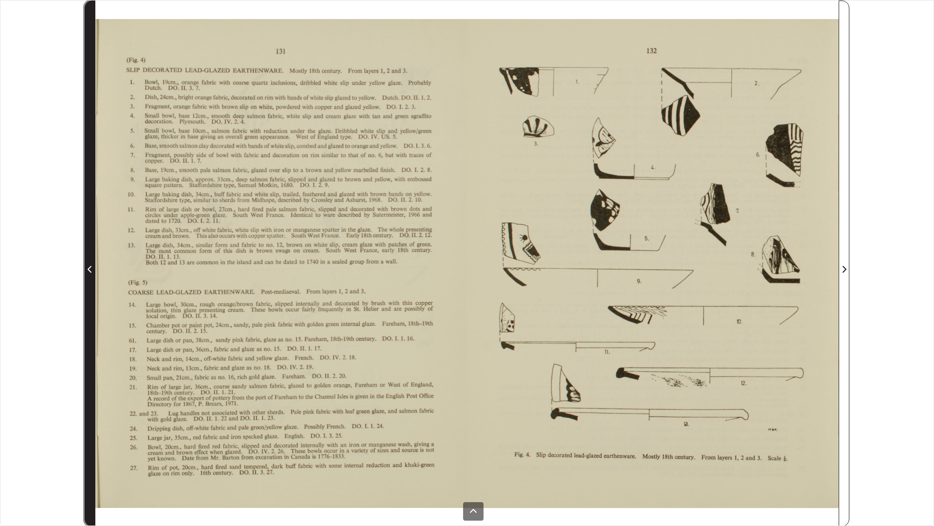
click at [88, 260] on span "Previous Page" at bounding box center [90, 263] width 10 height 525
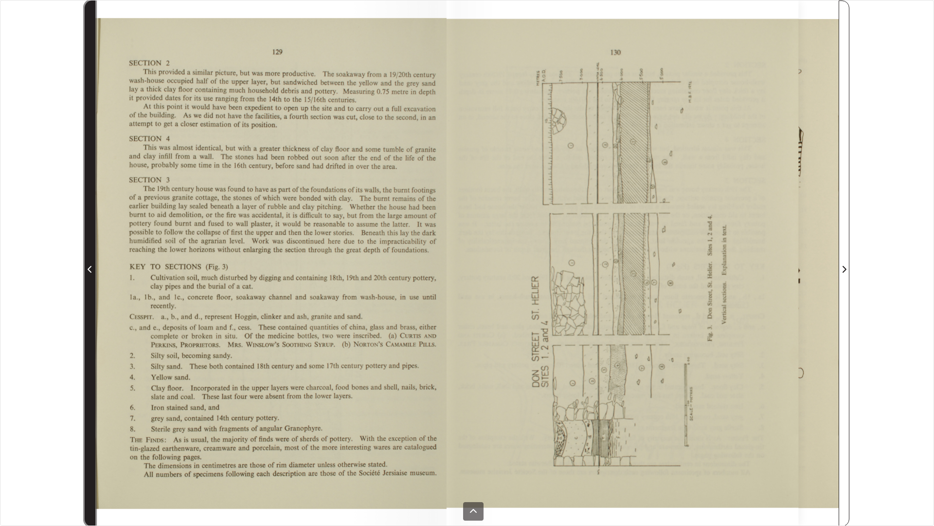
click at [88, 260] on span "Previous Page" at bounding box center [90, 263] width 10 height 525
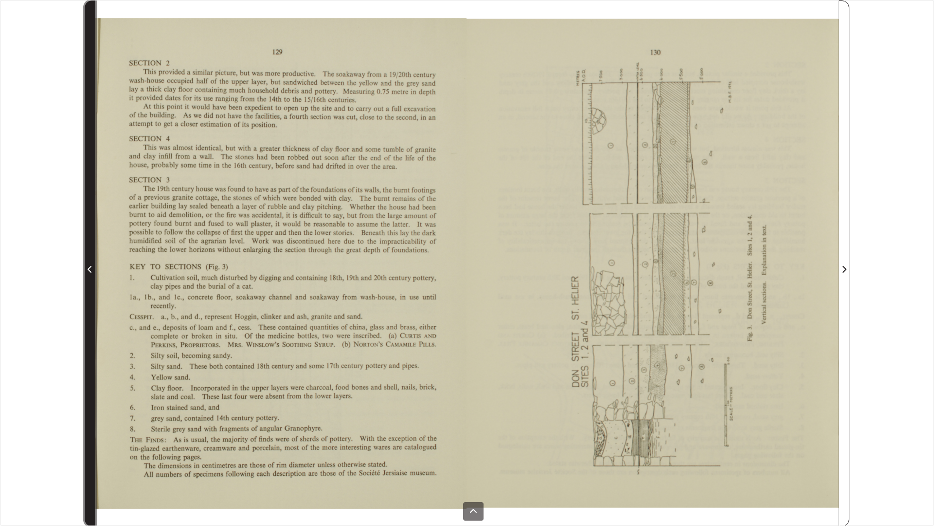
click at [88, 260] on span "Previous Page" at bounding box center [90, 263] width 10 height 525
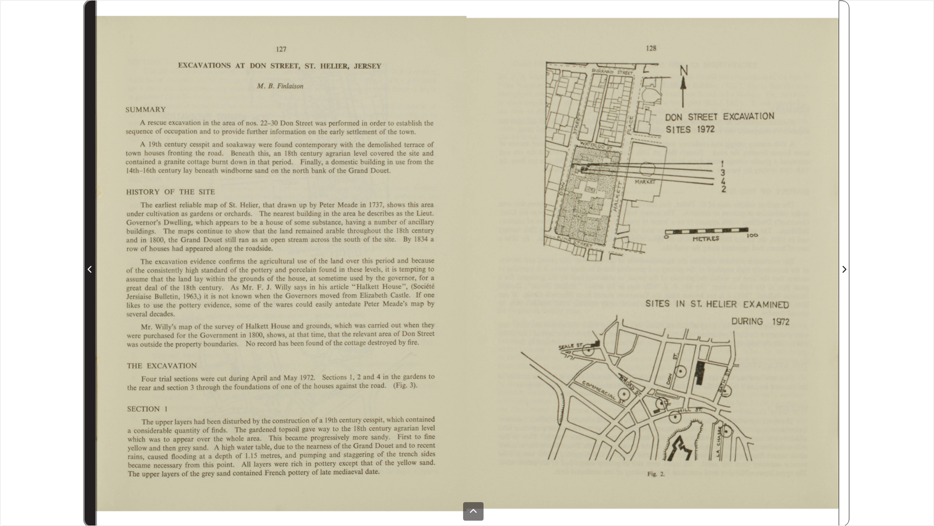
click at [88, 260] on span "Previous Page" at bounding box center [90, 263] width 10 height 525
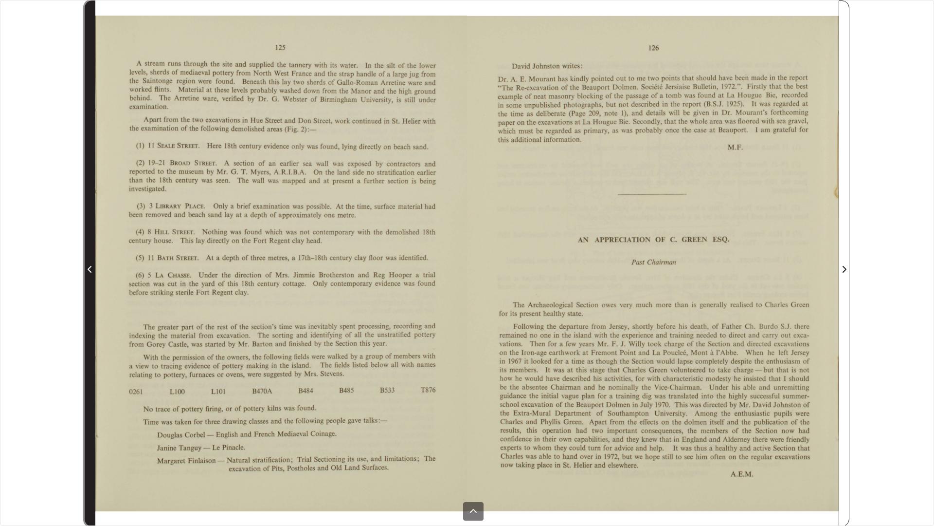
click at [88, 260] on span "Previous Page" at bounding box center [90, 263] width 10 height 525
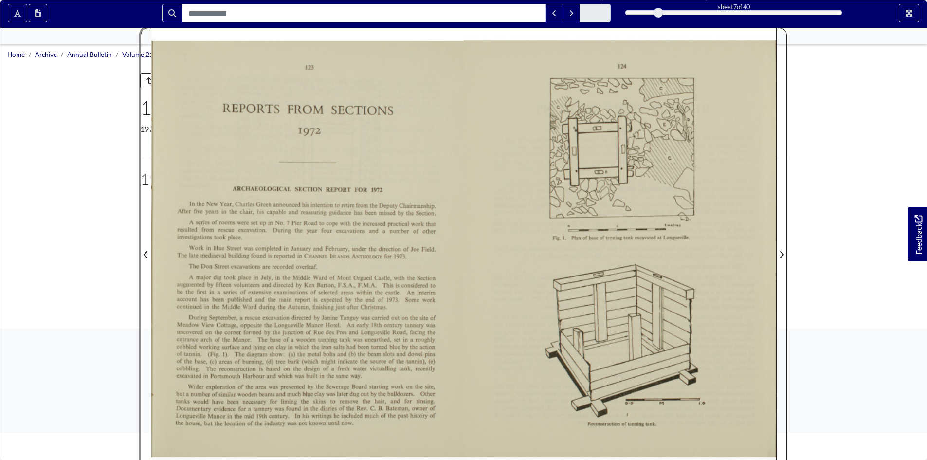
scroll to position [146, 0]
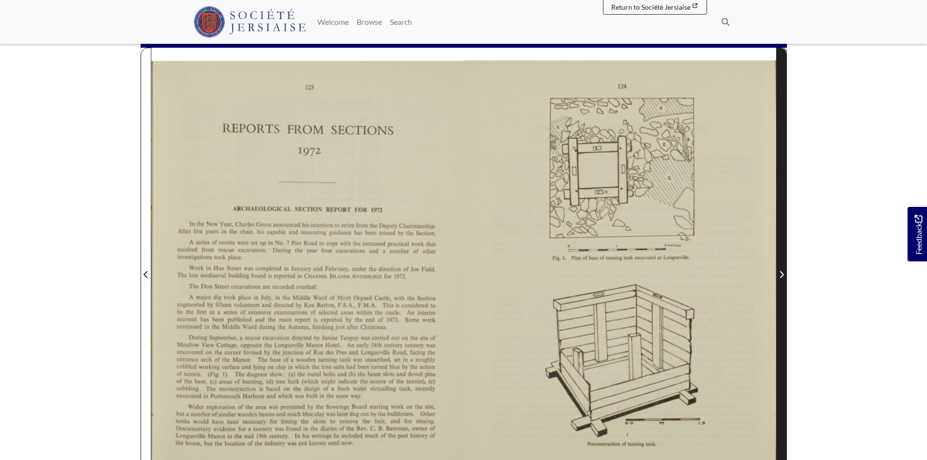
click at [782, 255] on span "Next Page" at bounding box center [782, 268] width 10 height 441
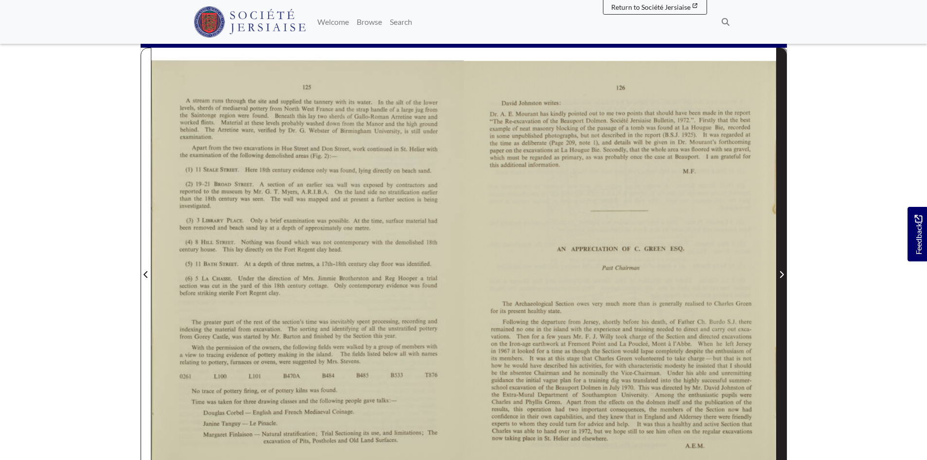
click at [782, 255] on span "Next Page" at bounding box center [782, 268] width 10 height 441
